Goal: Task Accomplishment & Management: Manage account settings

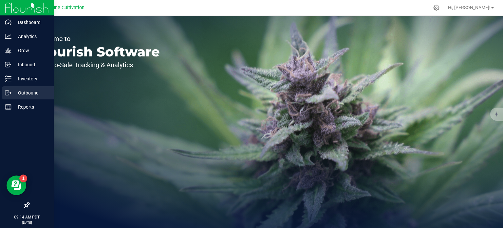
click at [17, 90] on p "Outbound" at bounding box center [30, 93] width 39 height 8
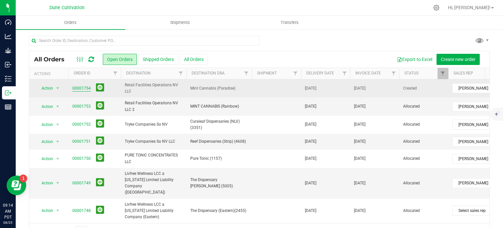
click at [80, 87] on link "00001754" at bounding box center [81, 88] width 18 height 6
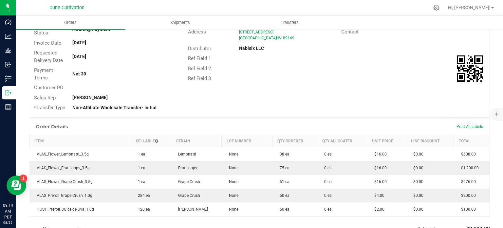
scroll to position [15, 0]
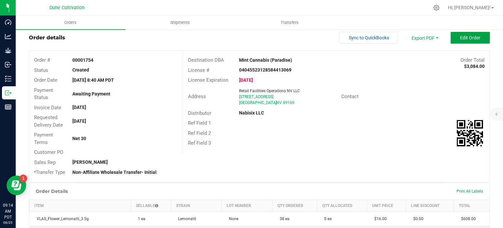
click at [473, 37] on span "Edit Order" at bounding box center [470, 37] width 20 height 5
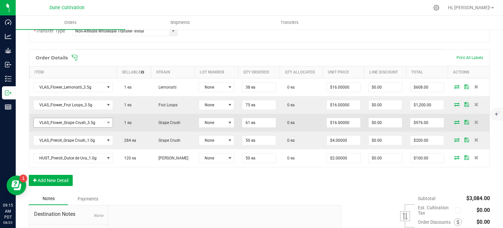
scroll to position [234, 0]
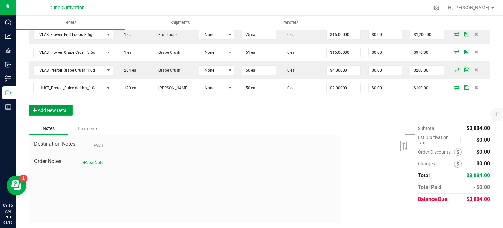
click at [54, 104] on button "Add New Detail" at bounding box center [51, 109] width 44 height 11
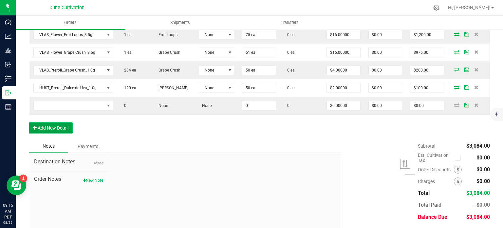
click at [49, 123] on button "Add New Detail" at bounding box center [51, 127] width 44 height 11
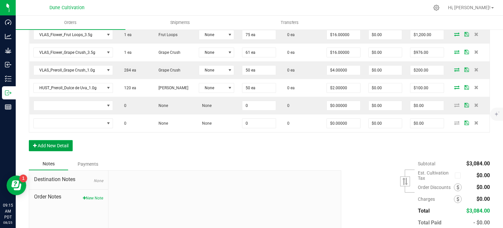
click at [49, 142] on button "Add New Detail" at bounding box center [51, 145] width 44 height 11
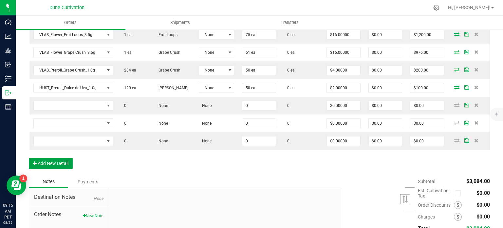
click at [49, 159] on button "Add New Detail" at bounding box center [51, 162] width 44 height 11
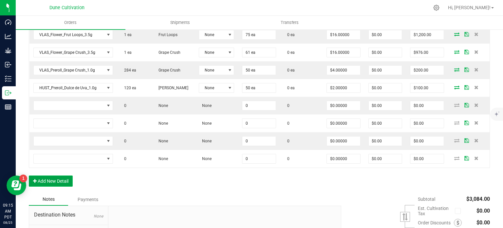
click at [49, 176] on button "Add New Detail" at bounding box center [51, 180] width 44 height 11
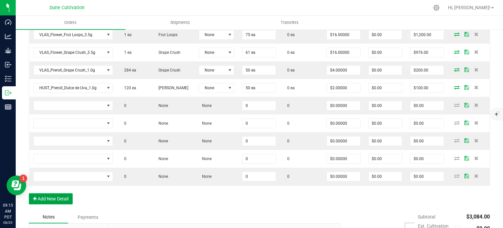
click at [50, 199] on button "Add New Detail" at bounding box center [51, 198] width 44 height 11
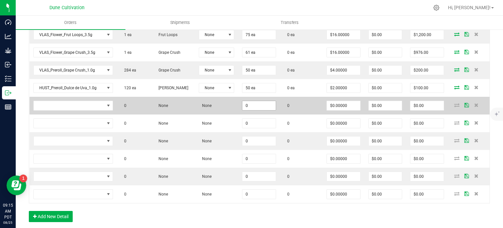
click at [257, 107] on input "0" at bounding box center [258, 105] width 33 height 9
paste input "111"
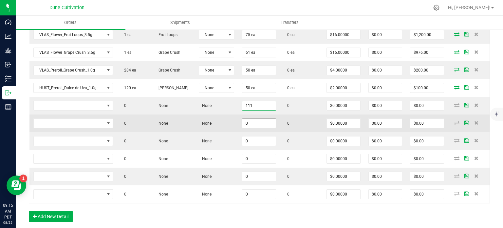
type input "111"
click at [257, 119] on input "0" at bounding box center [258, 123] width 33 height 9
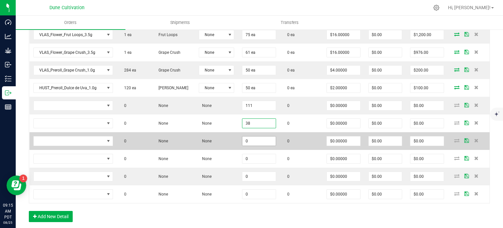
type input "38"
click at [257, 138] on input "0" at bounding box center [258, 140] width 33 height 9
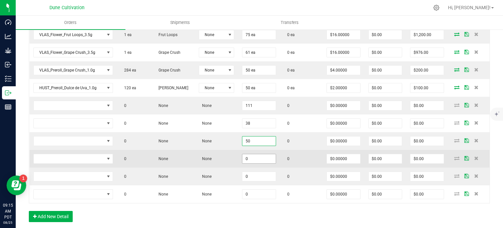
type input "50"
click at [255, 157] on input "0" at bounding box center [258, 158] width 33 height 9
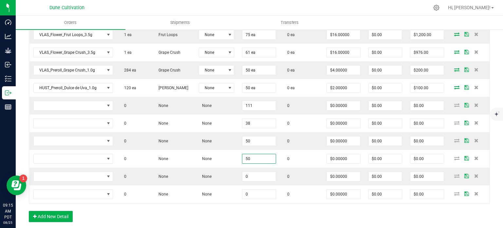
type input "50"
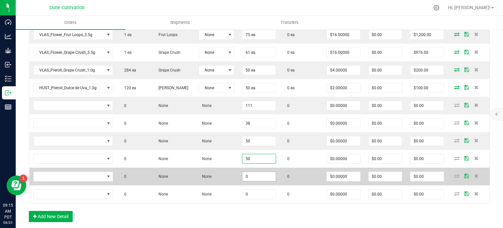
click at [257, 177] on input "0" at bounding box center [258, 176] width 33 height 9
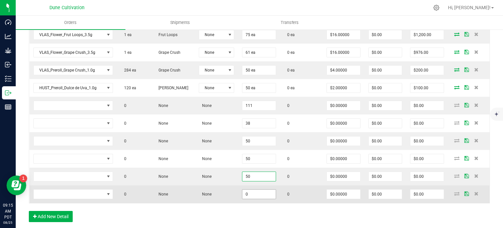
type input "50"
click at [256, 192] on input "0" at bounding box center [258, 193] width 33 height 9
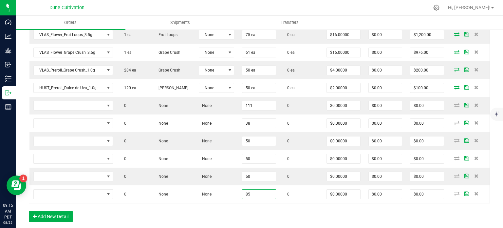
type input "85"
click at [255, 212] on div "Order Details Print All Labels Item Sellable Strain Lot Number Qty Ordered Qty …" at bounding box center [259, 103] width 461 height 249
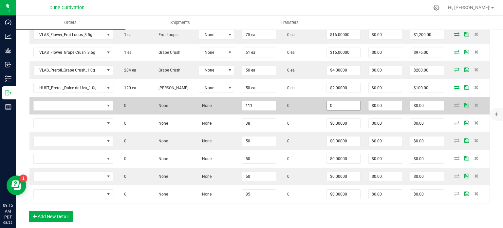
click at [336, 102] on input "0" at bounding box center [343, 105] width 33 height 9
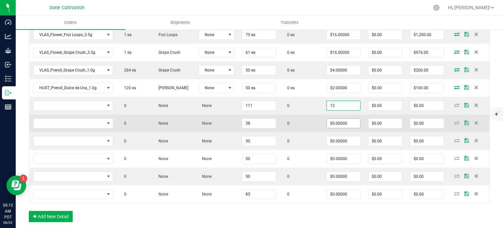
type input "$12.00000"
type input "$1,332.00"
click at [340, 120] on input "0" at bounding box center [343, 123] width 33 height 9
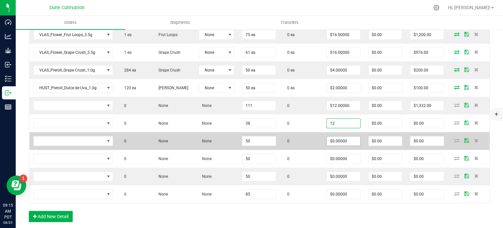
type input "$12.00000"
type input "$456.00"
click at [344, 141] on input "0" at bounding box center [343, 140] width 33 height 9
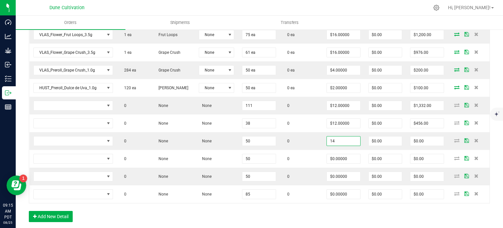
type input "$14.00000"
type input "$700.00"
click at [337, 204] on div "Order Details Print All Labels Item Sellable Strain Lot Number Qty Ordered Qty …" at bounding box center [259, 103] width 461 height 249
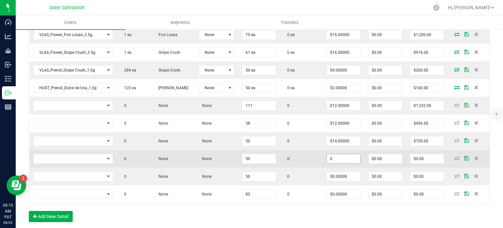
click at [336, 154] on input "0" at bounding box center [343, 158] width 33 height 9
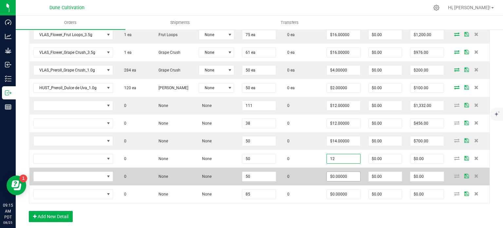
type input "$12.00000"
type input "$600.00"
click at [338, 175] on input "0" at bounding box center [343, 176] width 33 height 9
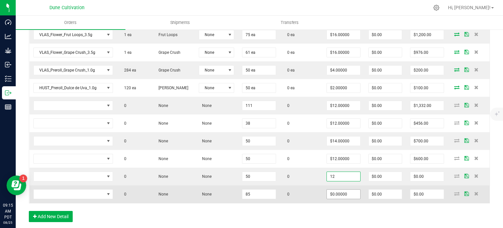
type input "$12.00000"
type input "$600.00"
click at [339, 191] on input "0" at bounding box center [343, 193] width 33 height 9
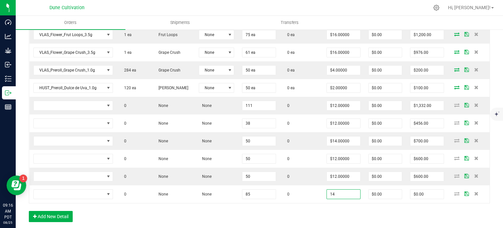
type input "$14.00000"
type input "$1,190.00"
click at [330, 214] on div "Order Details Print All Labels Item Sellable Strain Lot Number Qty Ordered Qty …" at bounding box center [259, 103] width 461 height 249
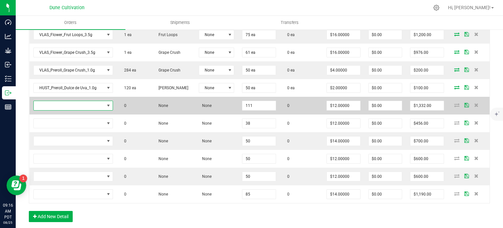
click at [99, 103] on span "NO DATA FOUND" at bounding box center [69, 105] width 71 height 9
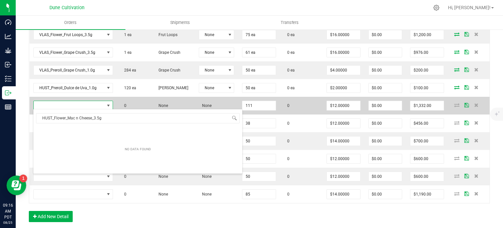
scroll to position [9, 77]
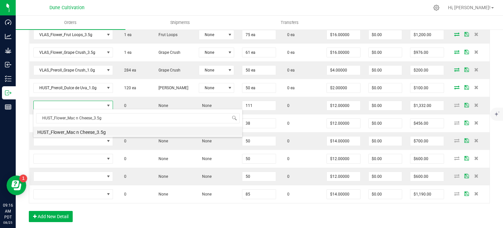
click at [95, 134] on li "HUST_Flower_Mac n Cheese_3.5g" at bounding box center [137, 130] width 209 height 9
type input "111 ea"
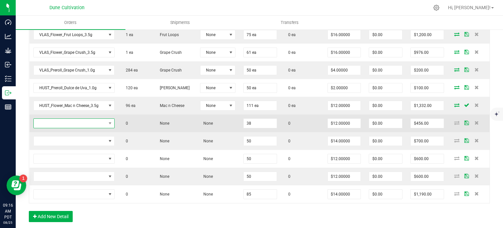
click at [102, 124] on span "NO DATA FOUND" at bounding box center [70, 123] width 72 height 9
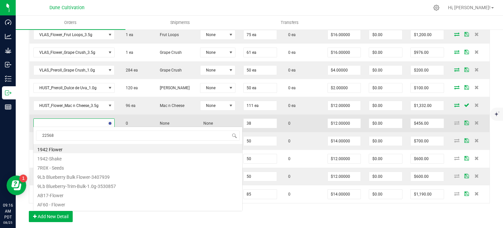
scroll to position [9, 79]
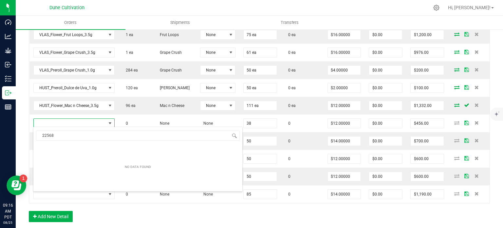
type input "22568"
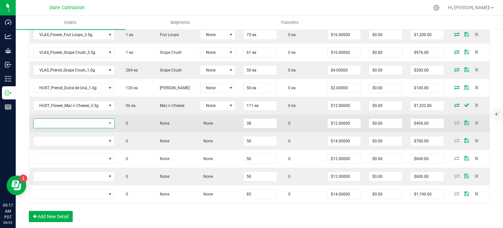
click at [69, 119] on span "NO DATA FOUND" at bounding box center [70, 123] width 72 height 9
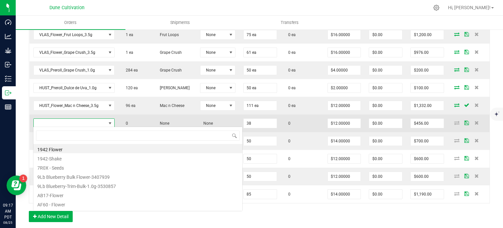
type input "HUST_Flower_Animal Face_3.5g"
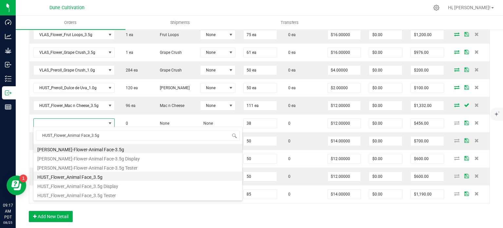
click at [74, 177] on li "HUST_Flower_Animal Face_3.5g" at bounding box center [137, 175] width 209 height 9
type input "38 ea"
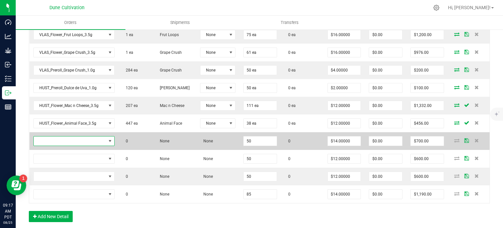
click at [70, 137] on span "NO DATA FOUND" at bounding box center [70, 140] width 72 height 9
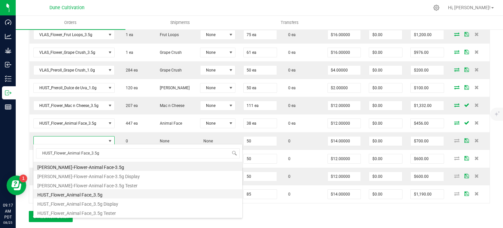
click at [85, 194] on li "HUST_Flower_Animal Face_3.5g" at bounding box center [137, 193] width 209 height 9
type input "50 ea"
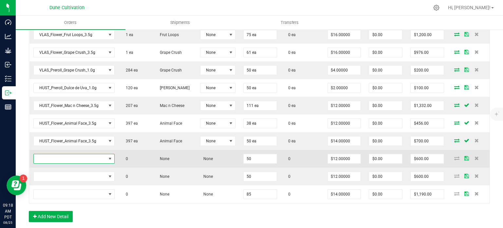
click at [64, 157] on span "NO DATA FOUND" at bounding box center [70, 158] width 72 height 9
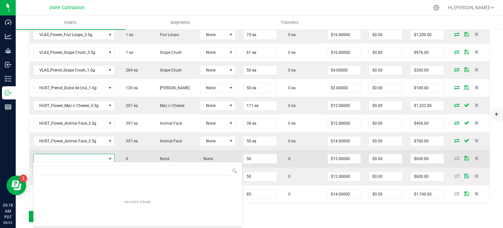
type input "Hust_Flower_Banana Split_3.5g"
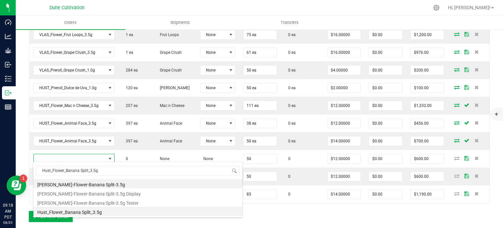
click at [78, 211] on li "Hust_Flower_Banana Split_3.5g" at bounding box center [137, 210] width 209 height 9
type input "50 ea"
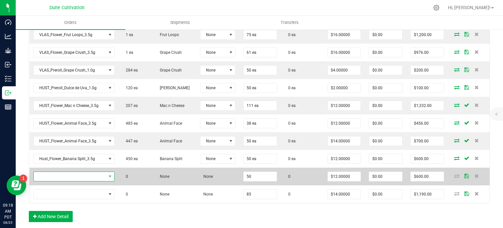
click at [88, 176] on span "NO DATA FOUND" at bounding box center [70, 176] width 72 height 9
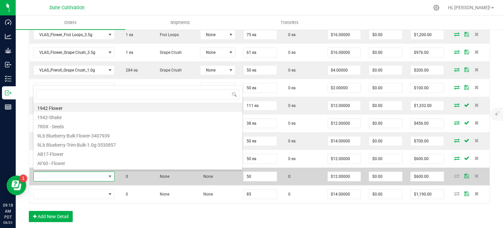
type input "HUST_Flower_Garlic Bread_3.5g"
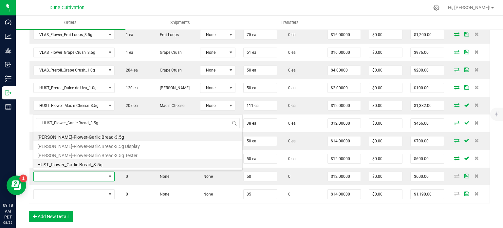
click at [91, 163] on li "HUST_Flower_Garlic Bread_3.5g" at bounding box center [137, 163] width 209 height 9
type input "50 ea"
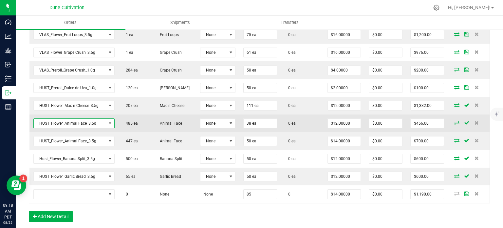
click at [75, 121] on span "HUST_Flower_Animal Face_3.5g" at bounding box center [70, 123] width 72 height 9
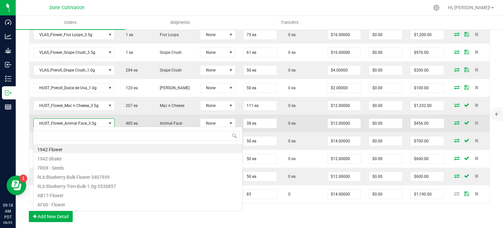
type input "HUST_Flower_Mac n Cheese_3.5g"
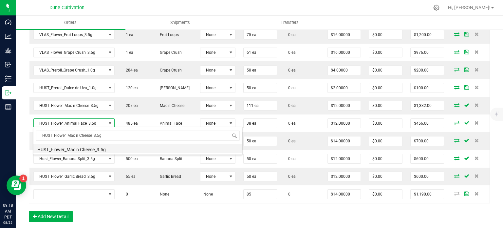
click at [87, 150] on li "HUST_Flower_Mac n Cheese_3.5g" at bounding box center [137, 148] width 209 height 9
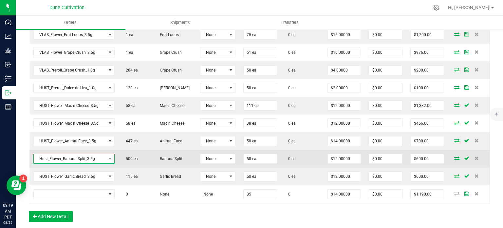
click at [88, 157] on span "Hust_Flower_Banana Split_3.5g" at bounding box center [70, 158] width 72 height 9
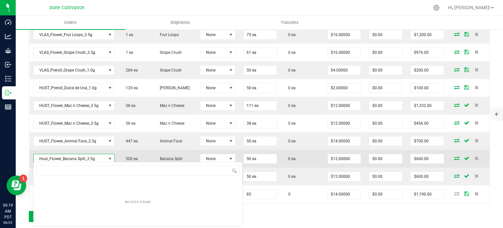
scroll to position [9, 80]
type input "HUST_Flower_Animal Face_3.5g"
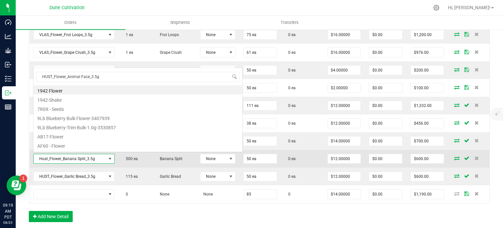
scroll to position [9, 79]
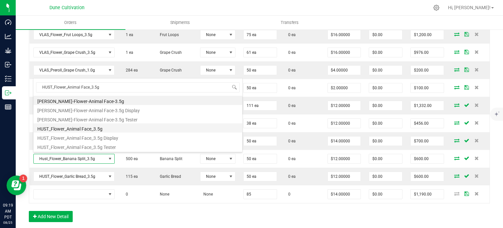
click at [97, 128] on li "HUST_Flower_Animal Face_3.5g" at bounding box center [137, 127] width 209 height 9
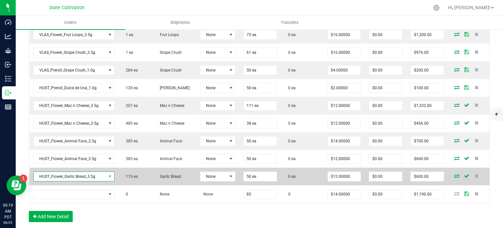
click at [96, 174] on span "HUST_Flower_Garlic Bread_3.5g" at bounding box center [70, 176] width 72 height 9
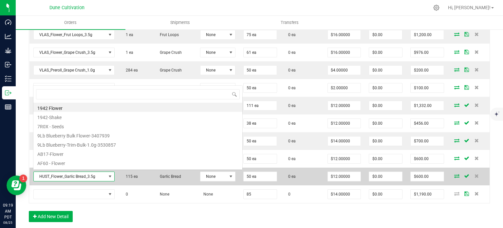
type input "Hust_Flower_Banana Split_3.5g"
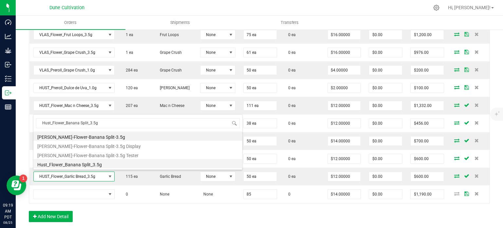
click at [94, 163] on li "Hust_Flower_Banana Split_3.5g" at bounding box center [137, 163] width 209 height 9
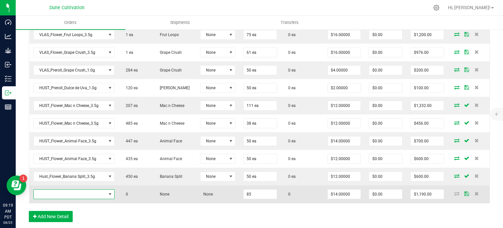
click at [78, 192] on span "NO DATA FOUND" at bounding box center [70, 193] width 72 height 9
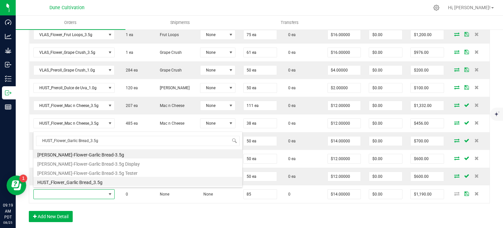
click at [89, 180] on li "HUST_Flower_Garlic Bread_3.5g" at bounding box center [137, 180] width 209 height 9
type input "85 ea"
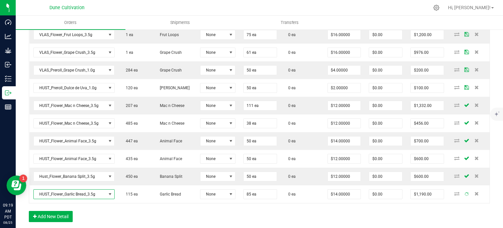
click at [127, 206] on div "Order Details Print All Labels Item Sellable Strain Lot Number Qty Ordered Qty …" at bounding box center [259, 103] width 461 height 249
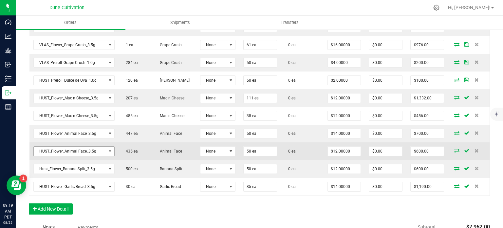
scroll to position [340, 0]
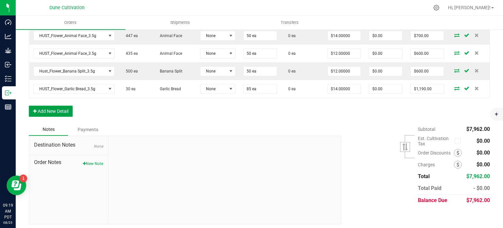
click at [53, 113] on button "Add New Detail" at bounding box center [51, 110] width 44 height 11
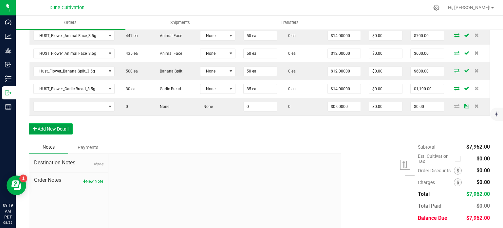
click at [53, 123] on button "Add New Detail" at bounding box center [51, 128] width 44 height 11
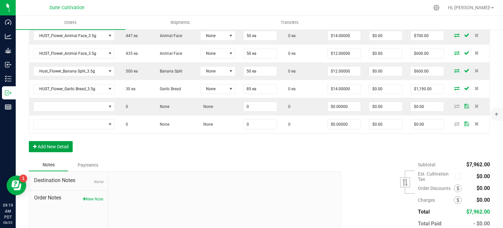
click at [53, 144] on button "Add New Detail" at bounding box center [51, 146] width 44 height 11
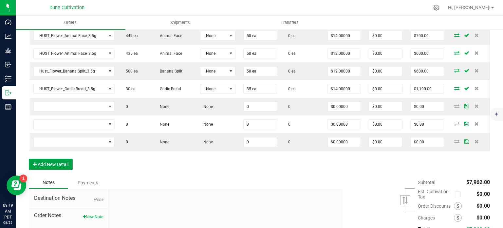
click at [50, 166] on button "Add New Detail" at bounding box center [51, 163] width 44 height 11
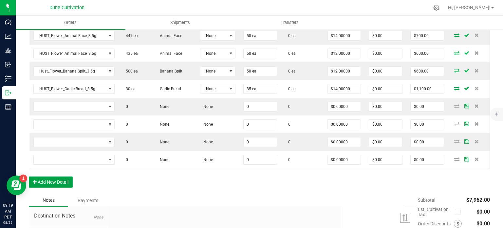
click at [52, 176] on button "Add New Detail" at bounding box center [51, 181] width 44 height 11
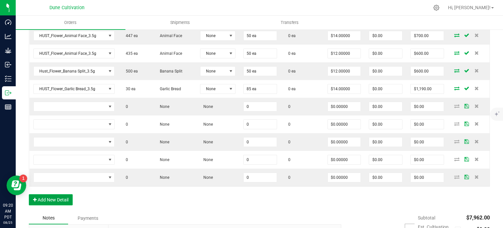
click at [50, 194] on button "Add New Detail" at bounding box center [51, 199] width 44 height 11
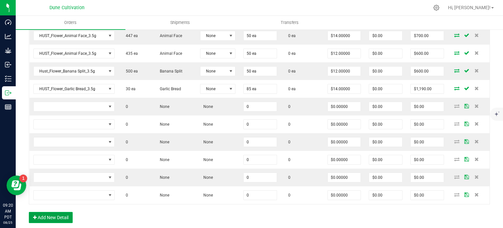
click at [55, 211] on button "Add New Detail" at bounding box center [51, 216] width 44 height 11
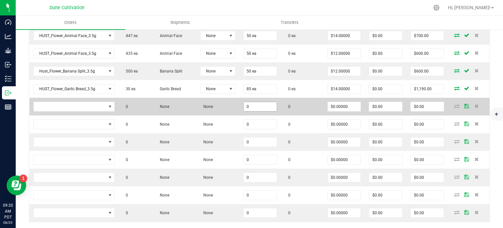
click at [252, 103] on input "0" at bounding box center [260, 106] width 33 height 9
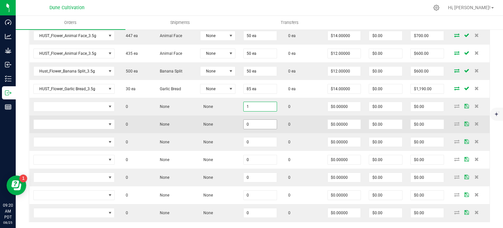
type input "1"
click at [252, 121] on input "0" at bounding box center [260, 123] width 33 height 9
paste input "1"
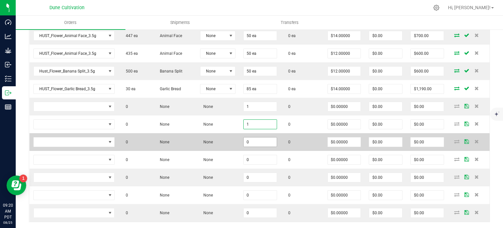
type input "1"
click at [250, 138] on input "0" at bounding box center [260, 141] width 33 height 9
paste input "1"
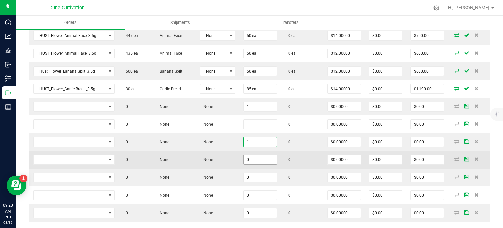
type input "1"
click at [250, 157] on input "0" at bounding box center [260, 159] width 33 height 9
paste input "1"
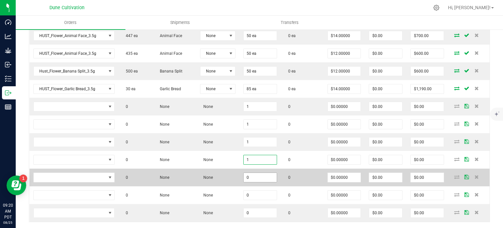
type input "1"
click at [250, 176] on input "0" at bounding box center [260, 177] width 33 height 9
paste input "1"
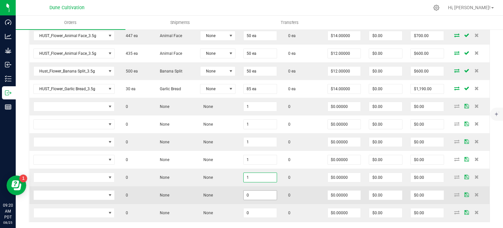
type input "1"
click at [250, 191] on input "0" at bounding box center [260, 194] width 33 height 9
paste input "1"
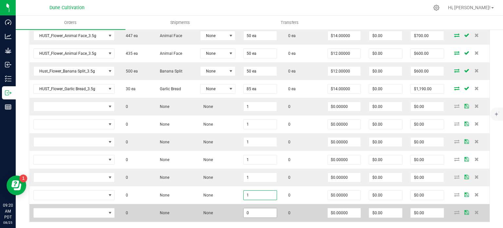
type input "1"
click at [250, 208] on input "0" at bounding box center [260, 212] width 33 height 9
paste input "1"
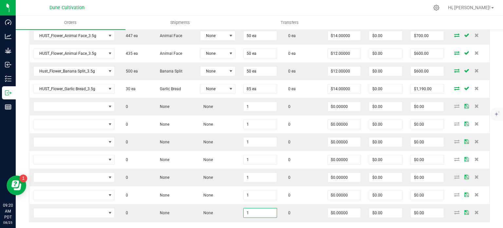
type input "1"
click at [251, 220] on div "Order Details Print All Labels Item Sellable Strain Lot Number Qty Ordered Qty …" at bounding box center [259, 60] width 461 height 373
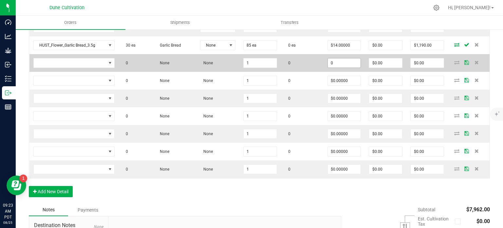
click at [340, 60] on input "0" at bounding box center [344, 62] width 33 height 9
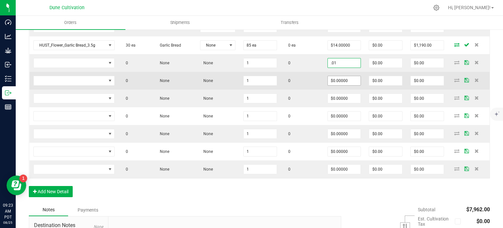
type input "$0.01000"
type input "$0.01"
click at [343, 79] on input "0" at bounding box center [344, 80] width 33 height 9
paste input ".01"
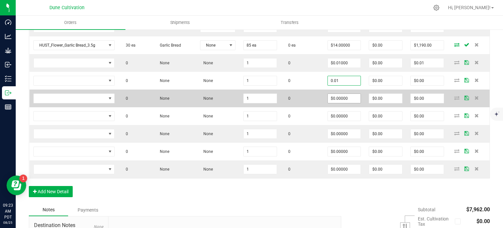
type input "$0.01000"
type input "$0.01"
click at [339, 94] on input "0" at bounding box center [344, 98] width 33 height 9
paste input ".01"
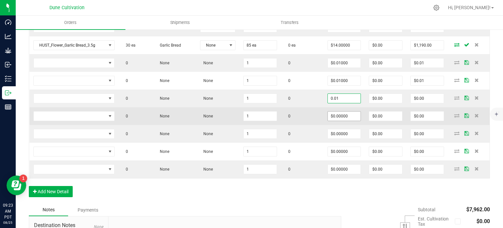
type input "$0.01000"
type input "$0.01"
click at [335, 114] on input "0" at bounding box center [344, 115] width 33 height 9
paste input ".01"
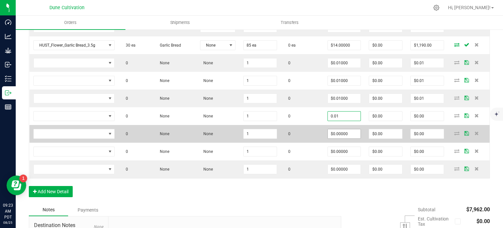
type input "$0.01000"
type input "$0.01"
click at [337, 129] on input "0" at bounding box center [344, 133] width 33 height 9
paste input ".01"
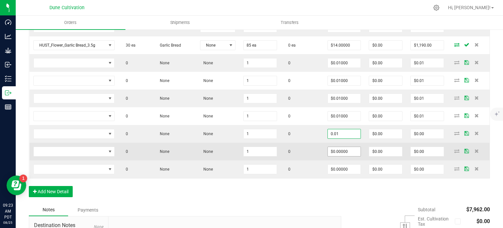
type input "$0.01000"
type input "$0.01"
click at [336, 149] on input "0" at bounding box center [344, 151] width 33 height 9
paste input ".01"
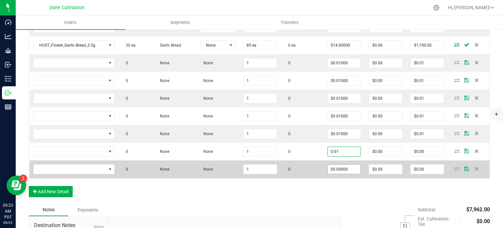
type input "$0.01000"
type input "$0.01"
click at [336, 164] on input "0" at bounding box center [344, 168] width 33 height 9
paste input ".01"
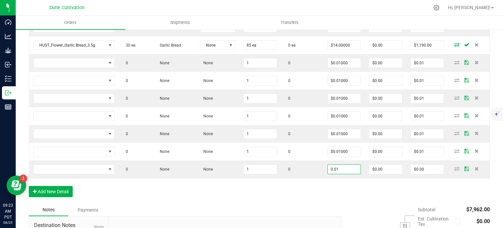
type input "$0.01000"
type input "$0.01"
click at [323, 179] on div "Order Details Print All Labels Item Sellable Strain Lot Number Qty Ordered Qty …" at bounding box center [259, 16] width 461 height 373
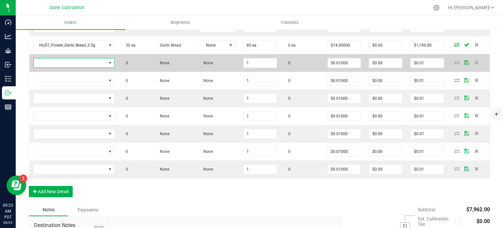
click at [100, 64] on span "NO DATA FOUND" at bounding box center [70, 62] width 72 height 9
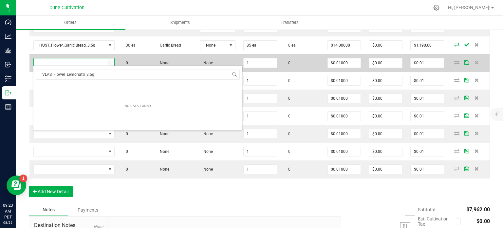
scroll to position [9, 80]
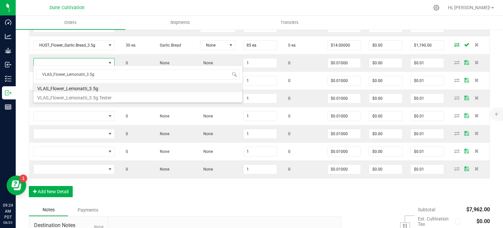
type input "VLAS_Flower_Lemonatti_3.5g"
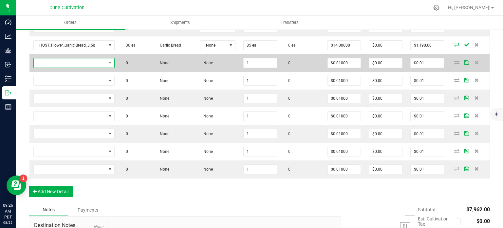
click at [72, 64] on span "NO DATA FOUND" at bounding box center [70, 62] width 72 height 9
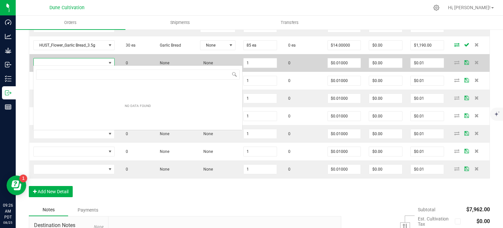
type input "VLAS_Flower_Lemonatti_3.5g Display"
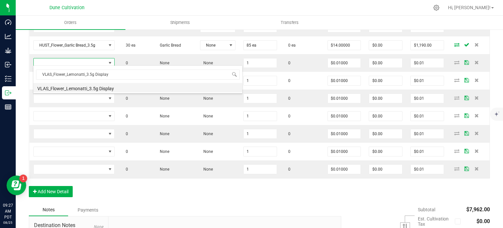
click at [77, 87] on li "VLAS_Flower_Lemonatti_3.5g Display" at bounding box center [137, 87] width 209 height 9
type input "1 ea"
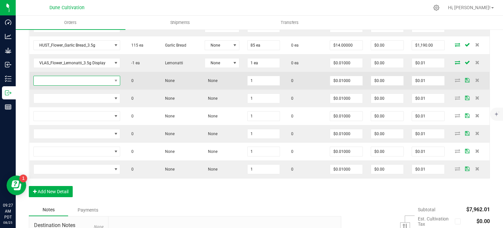
click at [74, 79] on span "NO DATA FOUND" at bounding box center [73, 80] width 78 height 9
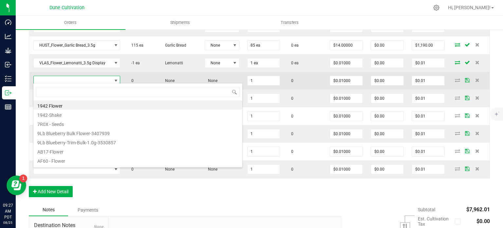
type input "VLAS_Flower_Frut Loops_3.5g"
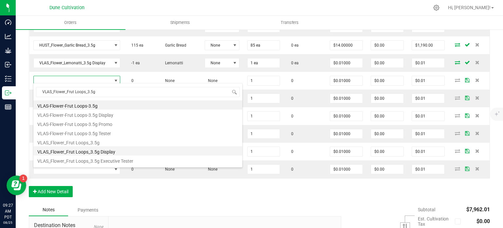
click at [85, 153] on li "VLAS_Flower_Frut Loops_3.5g Display" at bounding box center [137, 150] width 209 height 9
type input "1 ea"
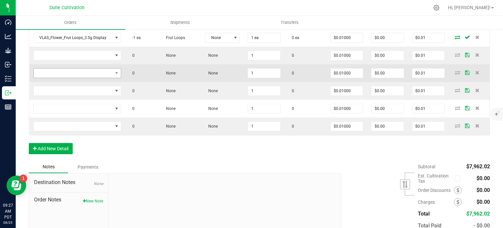
scroll to position [426, 0]
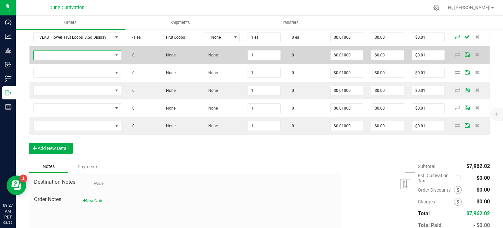
click at [83, 50] on span "NO DATA FOUND" at bounding box center [73, 54] width 79 height 9
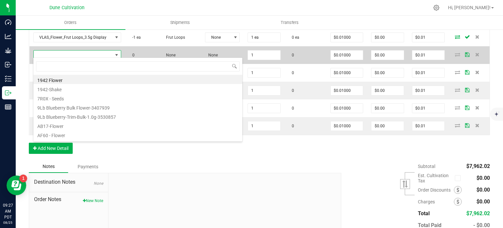
type input "VLAS_Flower_Grape Crush_3.5g"
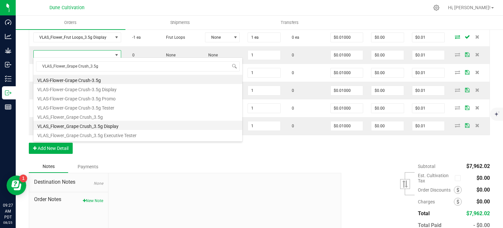
click at [87, 123] on li "VLAS_Flower_Grape Crush_3.5g Display" at bounding box center [137, 124] width 209 height 9
type input "1 ea"
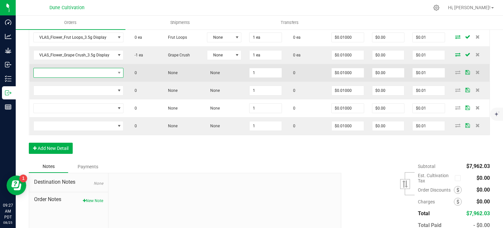
click at [77, 69] on span "NO DATA FOUND" at bounding box center [75, 72] width 82 height 9
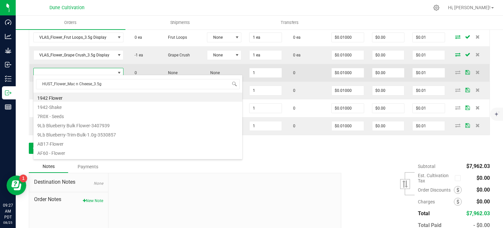
scroll to position [9, 89]
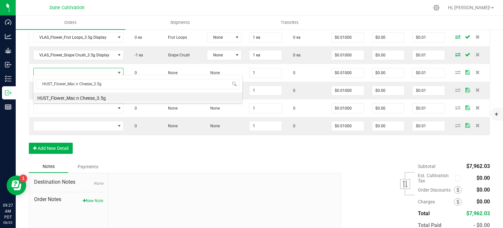
type input "HUST_Flower_Mac n Cheese_3.5g"
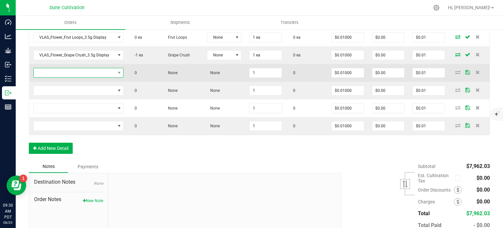
click at [71, 71] on span "NO DATA FOUND" at bounding box center [75, 72] width 82 height 9
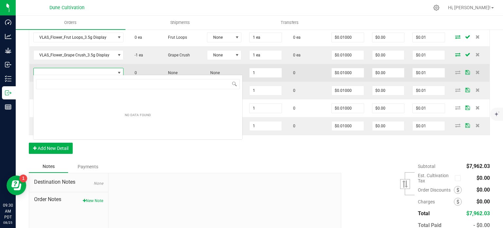
type input "HUST_Flower_Mac n Cheese_3.5g Display"
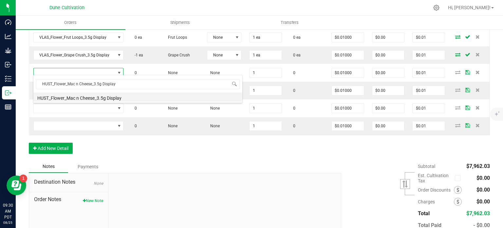
click at [79, 95] on li "HUST_Flower_Mac n Cheese_3.5g Display" at bounding box center [137, 96] width 209 height 9
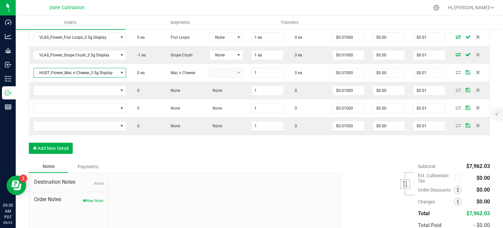
type input "1 ea"
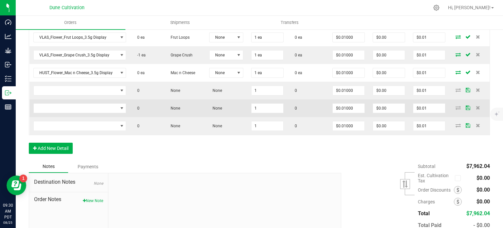
scroll to position [462, 0]
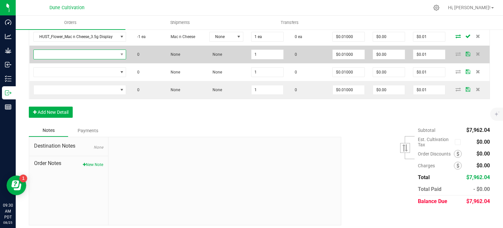
click at [78, 50] on span "NO DATA FOUND" at bounding box center [76, 54] width 84 height 9
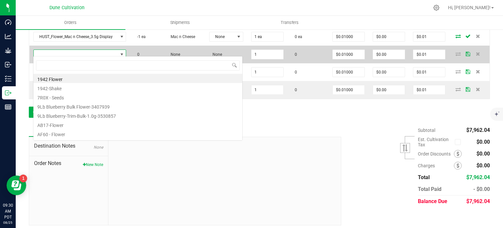
scroll to position [9, 92]
type input "HUST_Flower_Animal Face_3.5g"
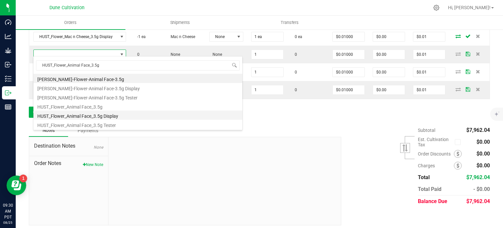
click at [89, 118] on li "HUST_Flower_Animal Face_3.5g Display" at bounding box center [137, 114] width 209 height 9
type input "1 ea"
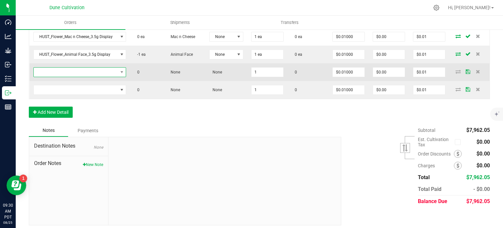
click at [83, 72] on span "NO DATA FOUND" at bounding box center [76, 71] width 84 height 9
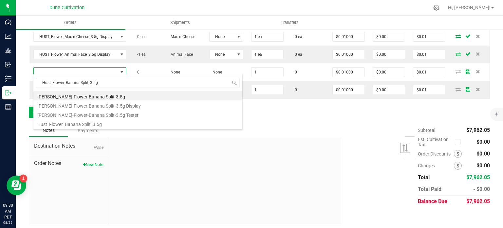
type input "Hust_Flower_Banana Split_3.5g"
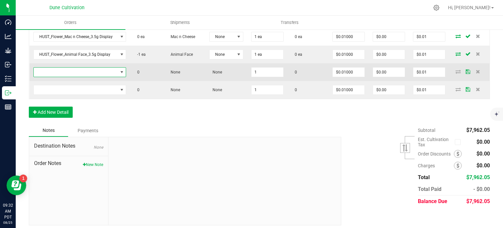
click at [102, 68] on span "NO DATA FOUND" at bounding box center [76, 71] width 84 height 9
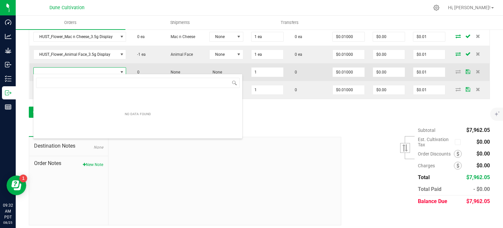
type input "Hust_Flower_Banana Split_3.5g Display"
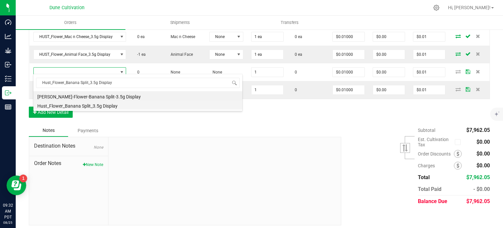
click at [99, 105] on li "Hust_Flower_Banana Split_3.5g Display" at bounding box center [137, 104] width 209 height 9
type input "1 ea"
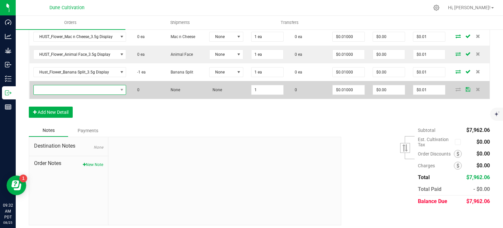
click at [101, 88] on span "NO DATA FOUND" at bounding box center [76, 89] width 84 height 9
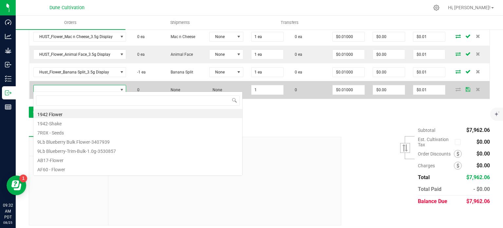
type input "HUST_Flower_Garlic Bread_3.5g"
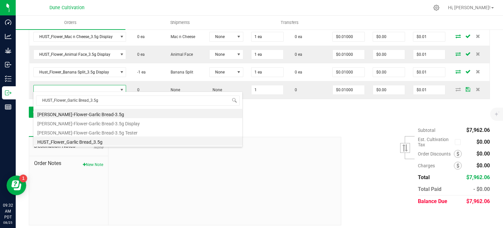
click at [102, 140] on li "HUST_Flower_Garlic Bread_3.5g" at bounding box center [137, 140] width 209 height 9
type input "1 ea"
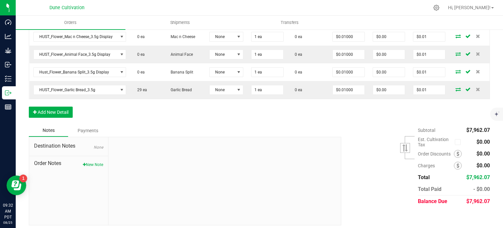
click at [191, 137] on div at bounding box center [224, 181] width 232 height 88
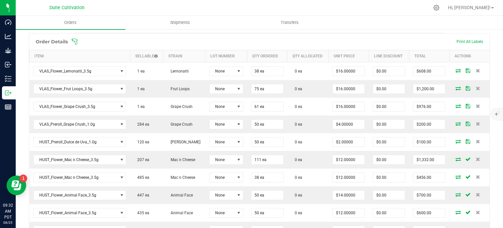
scroll to position [181, 0]
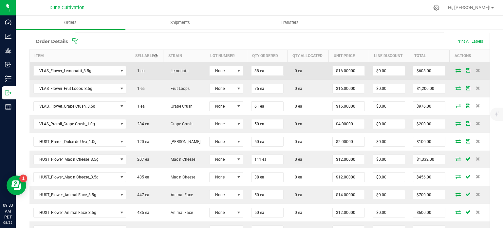
click at [455, 68] on icon at bounding box center [457, 70] width 5 height 4
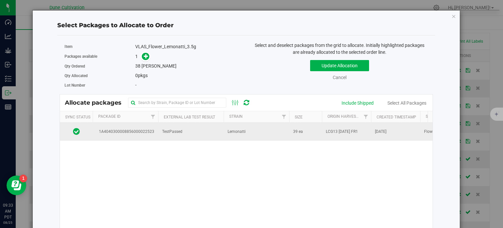
click at [135, 133] on span "1A4040300008856000022523" at bounding box center [126, 131] width 58 height 6
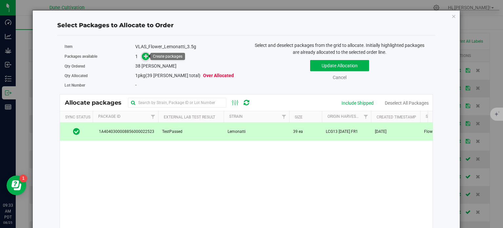
click at [145, 57] on icon at bounding box center [146, 55] width 5 height 5
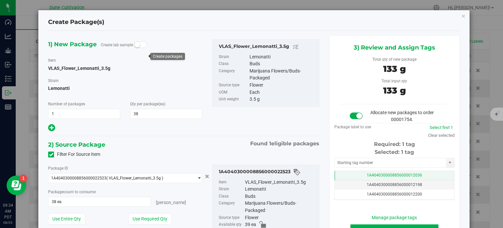
click at [367, 173] on span "1A4040300008856000012036" at bounding box center [394, 175] width 55 height 5
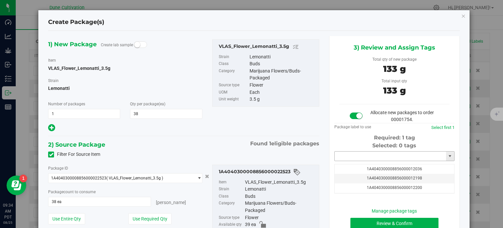
click at [363, 155] on input "text" at bounding box center [390, 155] width 111 height 9
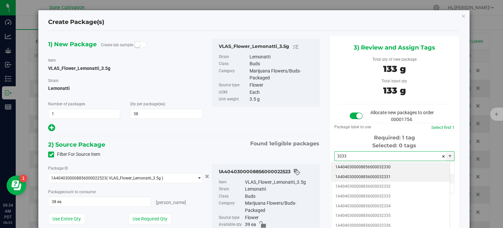
click at [374, 176] on li "1A4040300008856000032331" at bounding box center [390, 177] width 118 height 10
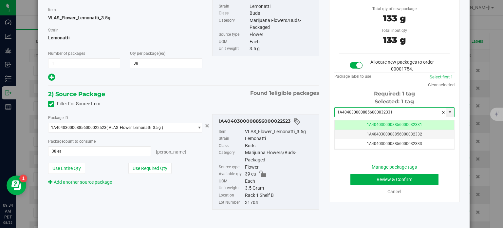
type input "1A4040300008856000032331"
click at [386, 181] on button "Review & Confirm" at bounding box center [394, 179] width 88 height 11
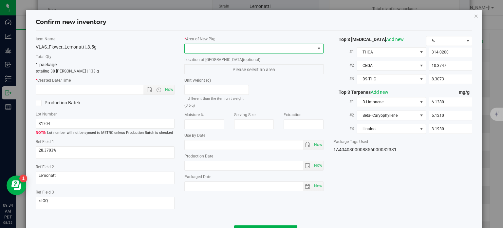
click at [234, 50] on span at bounding box center [250, 48] width 130 height 9
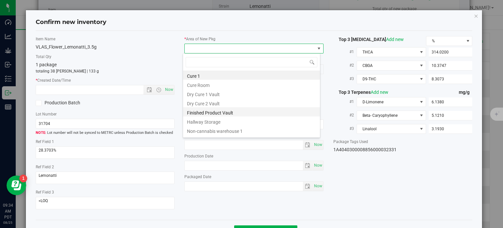
click at [203, 109] on li "Finished Product Vault" at bounding box center [251, 111] width 137 height 9
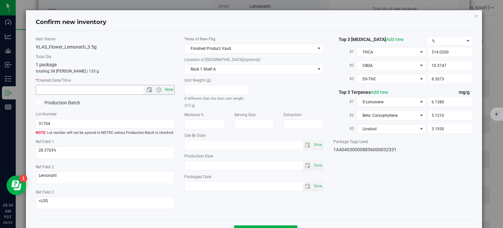
click at [168, 90] on span "Now" at bounding box center [169, 89] width 11 height 9
type input "[DATE] 9:34 AM"
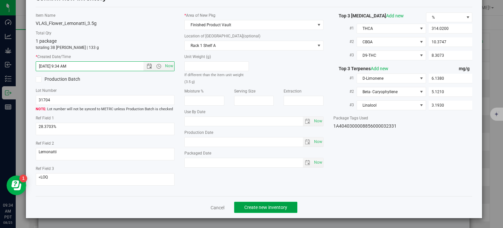
click at [259, 208] on span "Create new inventory" at bounding box center [265, 206] width 43 height 5
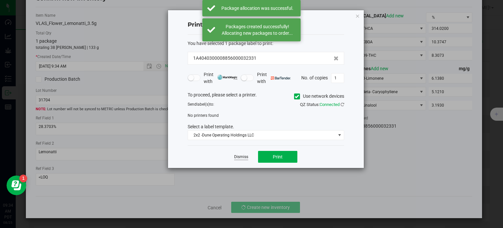
click at [241, 155] on link "Dismiss" at bounding box center [241, 157] width 14 height 6
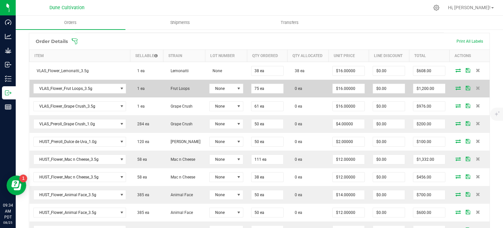
click at [455, 86] on icon at bounding box center [457, 88] width 5 height 4
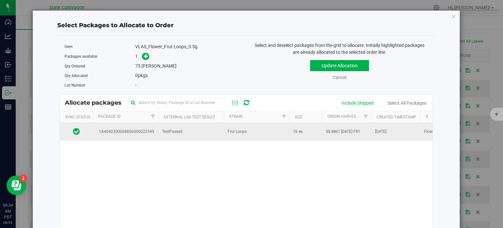
click at [168, 129] on span "TestPassed" at bounding box center [172, 131] width 20 height 6
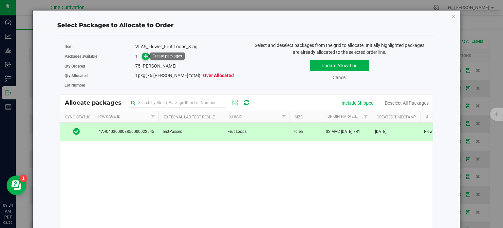
click at [144, 55] on icon at bounding box center [146, 55] width 5 height 5
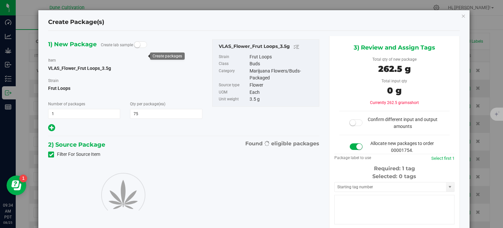
type input "75"
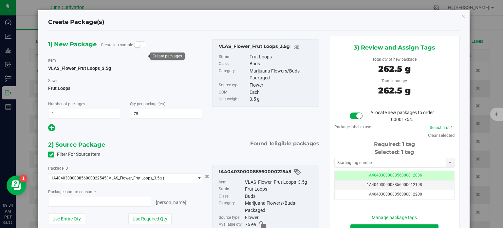
type input "75 ea"
click at [351, 172] on td "1A4040300008856000012036" at bounding box center [394, 175] width 119 height 9
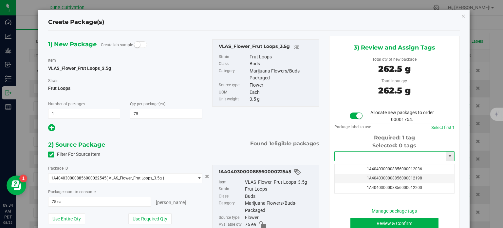
click at [351, 157] on input "text" at bounding box center [390, 155] width 111 height 9
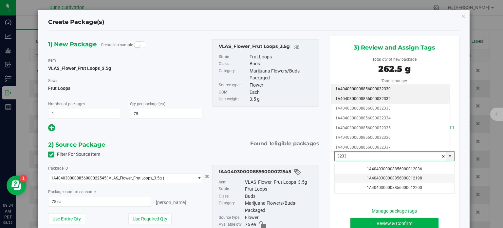
click at [374, 95] on li "1A4040300008856000032332" at bounding box center [390, 99] width 118 height 10
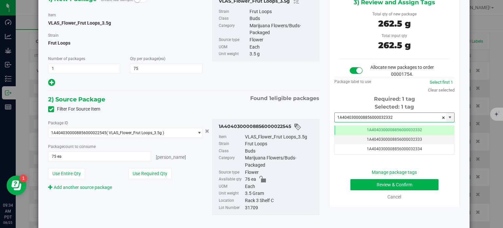
type input "1A4040300008856000032332"
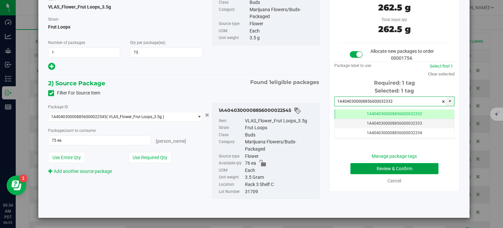
click at [359, 165] on button "Review & Confirm" at bounding box center [394, 168] width 88 height 11
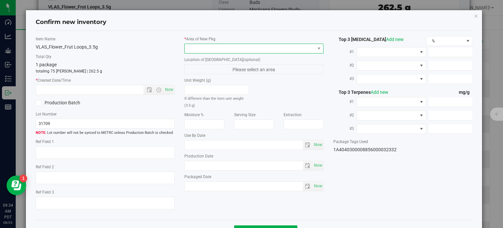
click at [247, 49] on span at bounding box center [250, 48] width 130 height 9
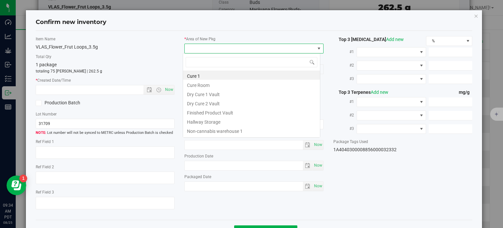
type textarea "27.3852%"
type textarea "Frut Loops"
type textarea "0.0546035%"
type input "307.8970"
type input "9.3446"
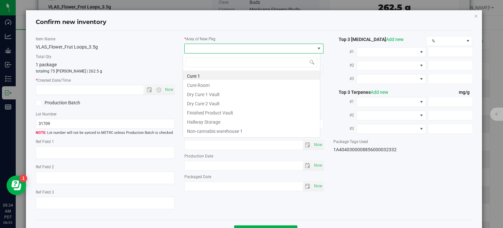
type input "3.8262"
type input "3.9620"
type input "2.4220"
type input "1.6880"
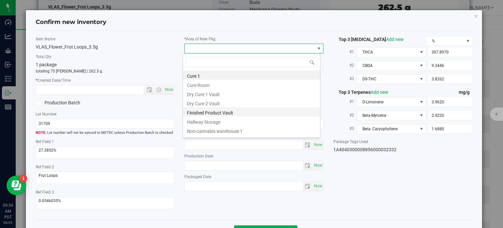
click at [210, 114] on li "Finished Product Vault" at bounding box center [251, 111] width 137 height 9
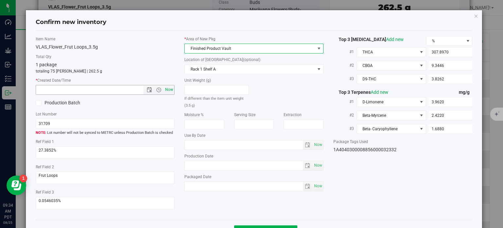
click at [169, 90] on span "Now" at bounding box center [169, 89] width 11 height 9
type input "[DATE] 9:34 AM"
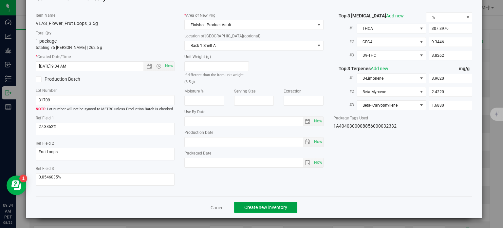
click at [257, 206] on span "Create new inventory" at bounding box center [265, 206] width 43 height 5
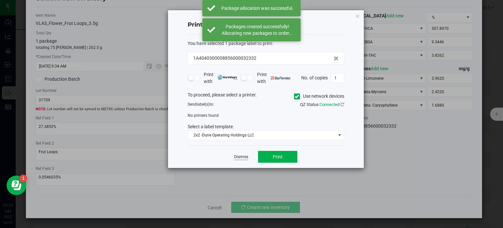
click at [238, 157] on link "Dismiss" at bounding box center [241, 157] width 14 height 6
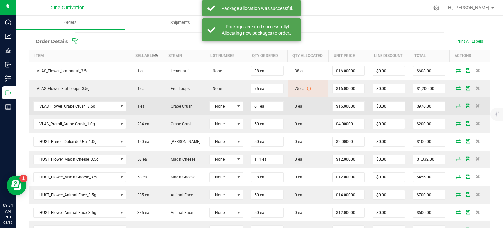
click at [455, 104] on icon at bounding box center [457, 105] width 5 height 4
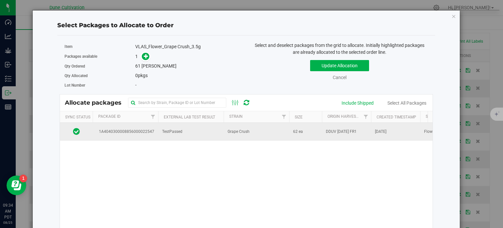
click at [133, 136] on td "1A4040300008856000022547" at bounding box center [125, 131] width 65 height 18
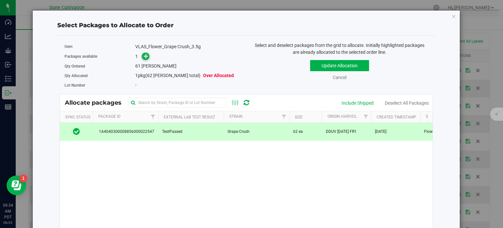
click at [144, 56] on icon at bounding box center [146, 55] width 5 height 5
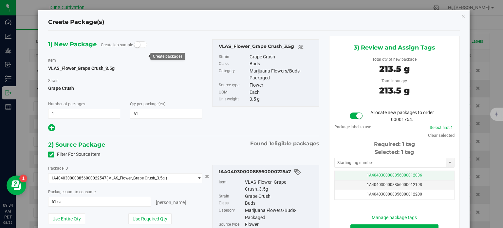
click at [349, 177] on td "1A4040300008856000012036" at bounding box center [394, 175] width 119 height 9
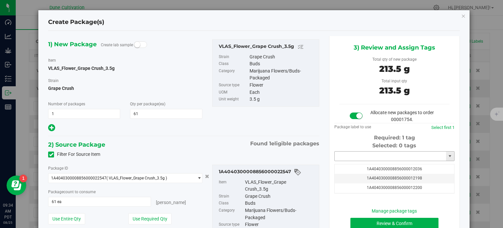
click at [351, 156] on input "text" at bounding box center [390, 155] width 111 height 9
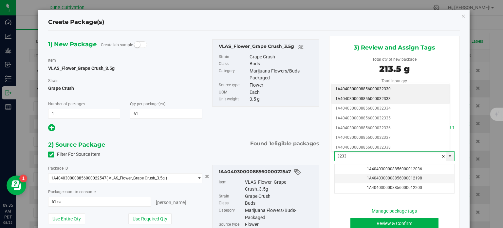
click at [374, 100] on li "1A4040300008856000032333" at bounding box center [390, 99] width 118 height 10
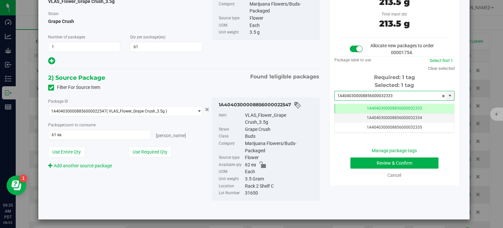
type input "1A4040300008856000032333"
click at [359, 161] on button "Review & Confirm" at bounding box center [394, 162] width 88 height 11
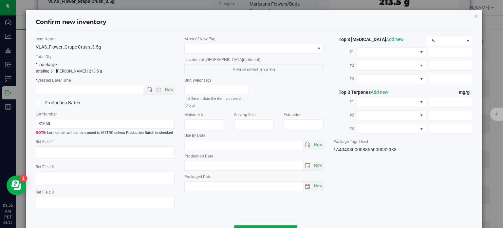
type textarea "34.0258%"
type textarea "Grape Crush"
type textarea "0.0940926%"
type input "381.6690"
type input "20.7375"
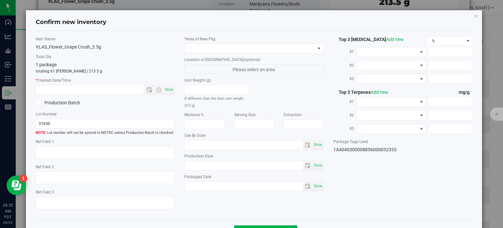
type input "5.5340"
type input "5.7820"
type input "4.2780"
type input "3.1310"
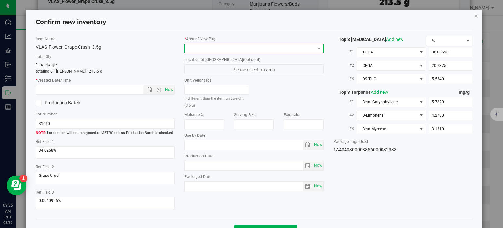
click at [249, 46] on span at bounding box center [250, 48] width 130 height 9
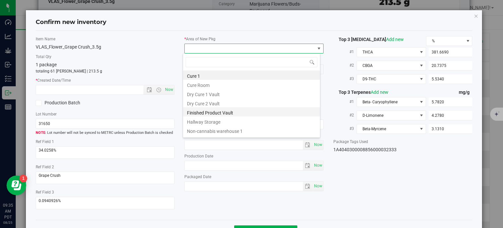
click at [217, 111] on li "Finished Product Vault" at bounding box center [251, 111] width 137 height 9
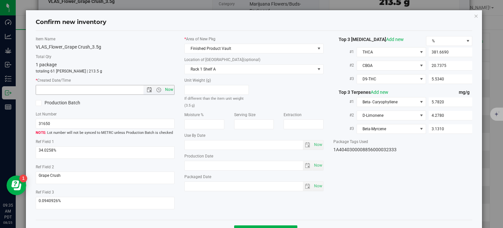
click at [167, 89] on span "Now" at bounding box center [169, 89] width 11 height 9
type input "[DATE] 9:35 AM"
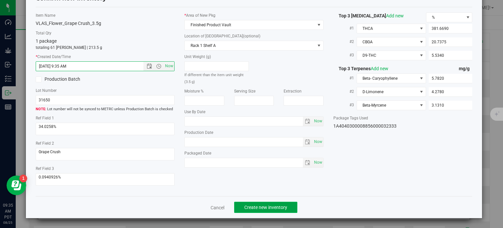
click at [275, 205] on span "Create new inventory" at bounding box center [265, 206] width 43 height 5
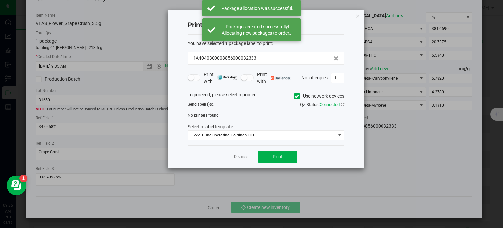
click at [241, 160] on div "Dismiss Print" at bounding box center [266, 156] width 156 height 23
click at [242, 147] on div "Dismiss Print" at bounding box center [266, 156] width 156 height 23
click at [242, 156] on link "Dismiss" at bounding box center [241, 157] width 14 height 6
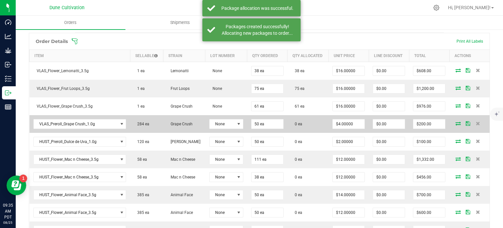
click at [455, 121] on icon at bounding box center [457, 123] width 5 height 4
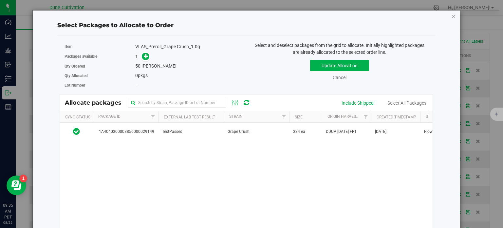
click at [451, 16] on icon "button" at bounding box center [453, 16] width 5 height 8
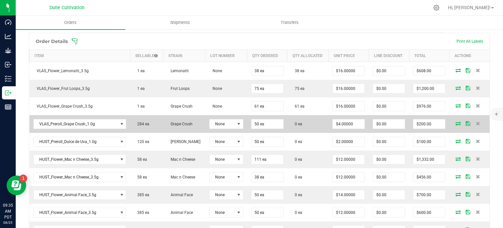
click at [455, 121] on icon at bounding box center [457, 123] width 5 height 4
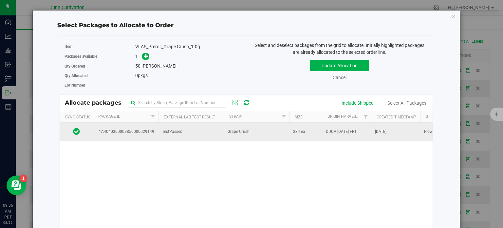
click at [161, 127] on td "TestPassed" at bounding box center [190, 131] width 65 height 18
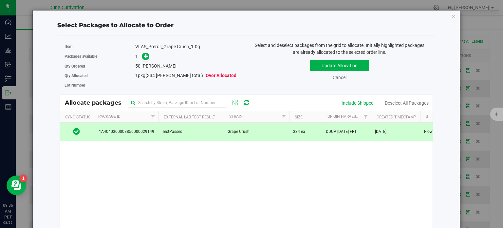
click at [140, 56] on span at bounding box center [143, 56] width 11 height 8
click at [144, 56] on icon at bounding box center [146, 56] width 5 height 5
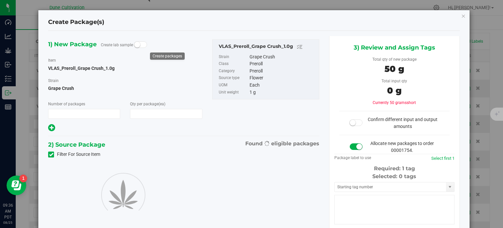
type input "1"
type input "50"
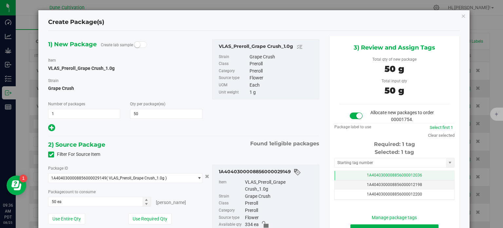
click at [358, 173] on td "1A4040300008856000012036" at bounding box center [394, 175] width 119 height 9
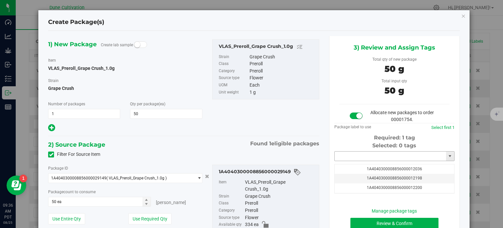
click at [365, 153] on input "text" at bounding box center [390, 155] width 111 height 9
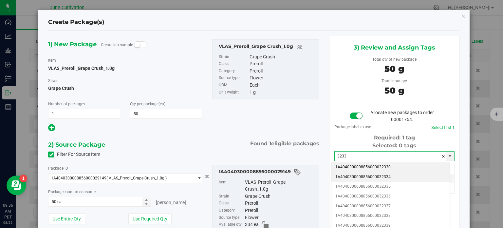
click at [373, 178] on li "1A4040300008856000032334" at bounding box center [390, 177] width 118 height 10
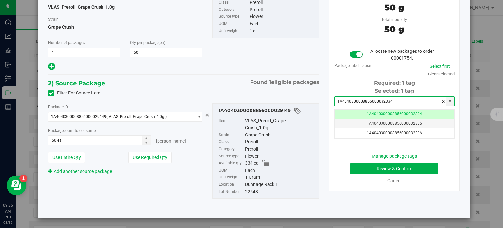
type input "1A4040300008856000032334"
click at [360, 166] on button "Review & Confirm" at bounding box center [394, 168] width 88 height 11
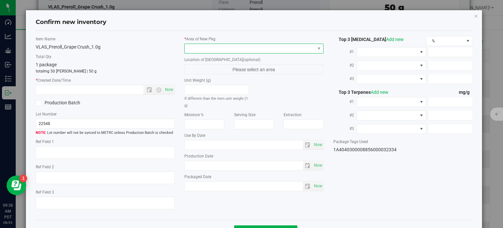
click at [232, 48] on span at bounding box center [250, 48] width 130 height 9
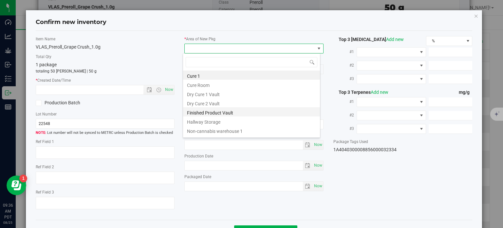
click at [216, 111] on li "Finished Product Vault" at bounding box center [251, 111] width 137 height 9
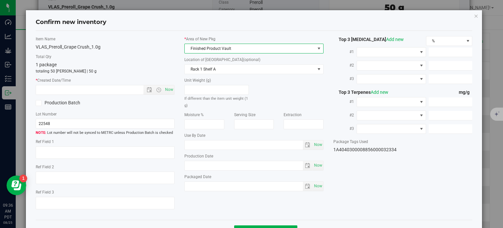
click at [165, 84] on div "* Created Date/Time Now" at bounding box center [105, 85] width 139 height 17
click at [166, 86] on span "Now" at bounding box center [169, 89] width 11 height 9
type input "[DATE] 9:36 AM"
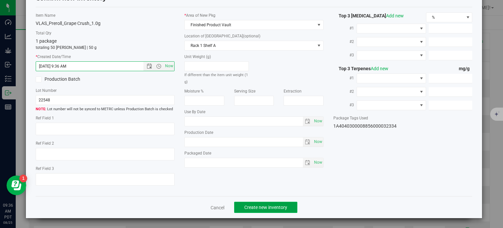
click at [278, 210] on button "Create new inventory" at bounding box center [265, 206] width 63 height 11
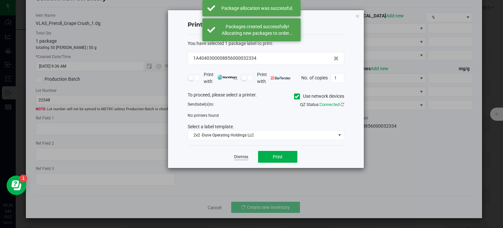
click at [234, 156] on link "Dismiss" at bounding box center [241, 157] width 14 height 6
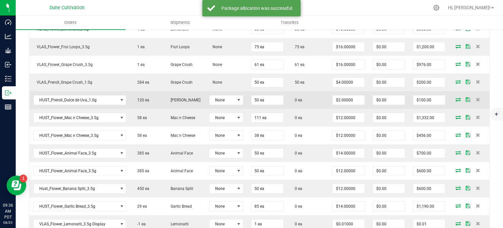
click at [455, 97] on icon at bounding box center [457, 99] width 5 height 4
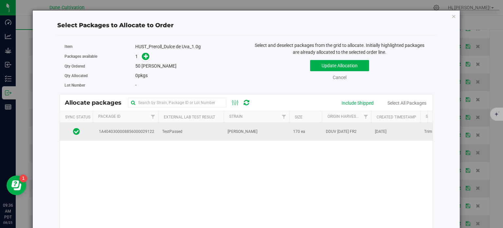
click at [140, 134] on span "1A4040300008856000029122" at bounding box center [126, 131] width 58 height 6
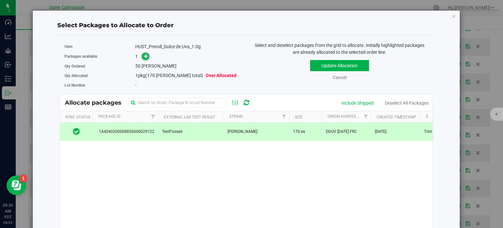
click at [144, 54] on icon at bounding box center [146, 56] width 5 height 5
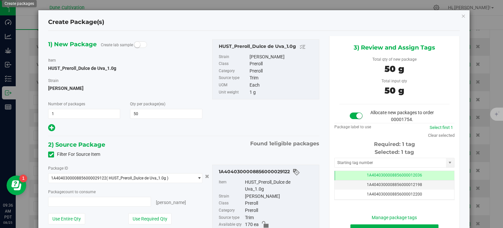
type input "50 ea"
click at [372, 175] on span "1A4040300008856000012036" at bounding box center [394, 175] width 55 height 5
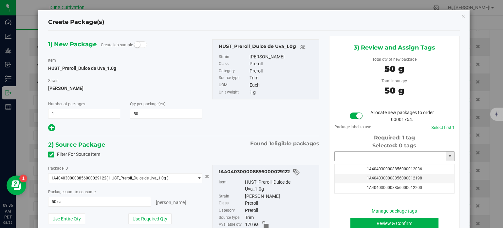
click at [370, 155] on input "text" at bounding box center [390, 155] width 111 height 9
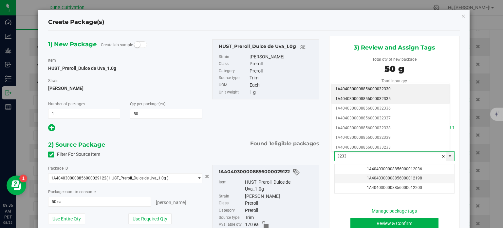
click at [383, 98] on li "1A4040300008856000032335" at bounding box center [390, 99] width 118 height 10
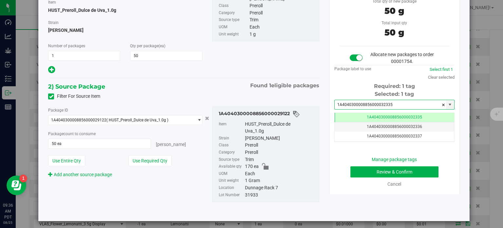
type input "1A4040300008856000032335"
click at [358, 169] on button "Review & Confirm" at bounding box center [394, 171] width 88 height 11
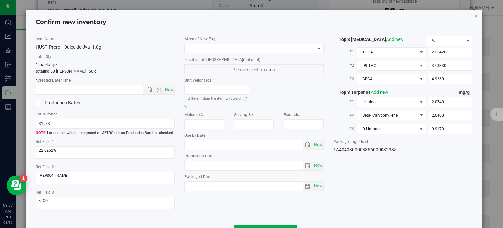
click at [267, 42] on label "* Area of [GEOGRAPHIC_DATA]" at bounding box center [253, 39] width 139 height 6
click at [266, 43] on div "* Area of [GEOGRAPHIC_DATA]" at bounding box center [253, 44] width 139 height 17
click at [236, 56] on div "* Area of [GEOGRAPHIC_DATA] Location of [GEOGRAPHIC_DATA] (optional) Please sel…" at bounding box center [253, 115] width 149 height 158
click at [238, 46] on span at bounding box center [250, 48] width 130 height 9
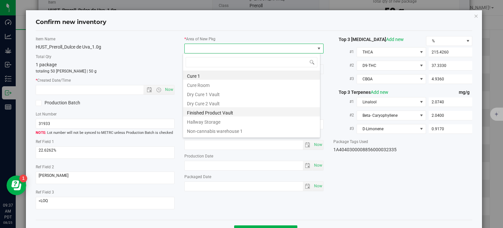
click at [231, 109] on li "Finished Product Vault" at bounding box center [251, 111] width 137 height 9
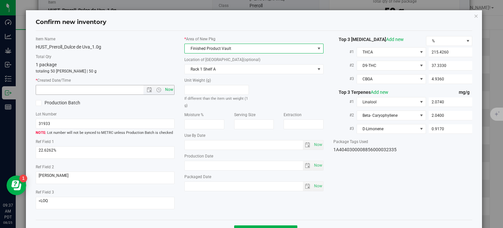
click at [169, 92] on span "Now" at bounding box center [169, 89] width 11 height 9
type input "[DATE] 9:37 AM"
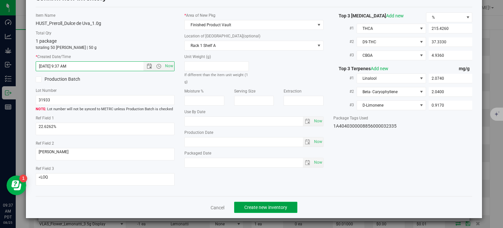
click at [244, 208] on span "Create new inventory" at bounding box center [265, 206] width 43 height 5
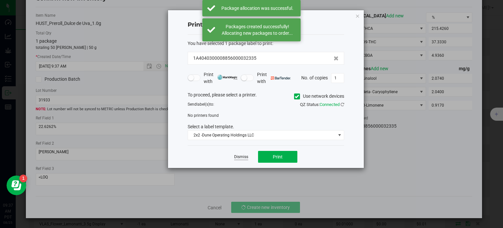
click at [237, 154] on link "Dismiss" at bounding box center [241, 157] width 14 height 6
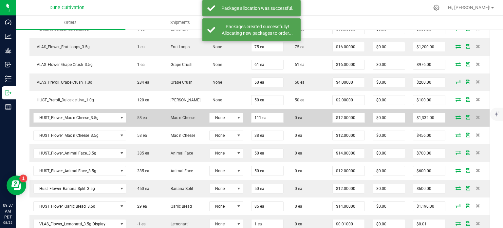
click at [455, 115] on icon at bounding box center [457, 117] width 5 height 4
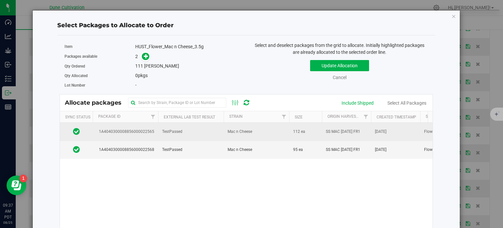
click at [119, 130] on span "1A4040300008856000022565" at bounding box center [126, 131] width 58 height 6
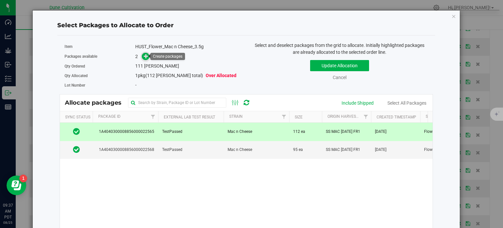
click at [145, 53] on span at bounding box center [146, 57] width 8 height 8
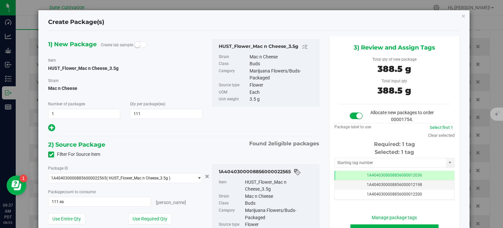
click at [359, 169] on div "Selected: 1 tag Tag 1A4040300008856000012036 1A4040300008856000012198 1A4040300…" at bounding box center [394, 174] width 120 height 52
click at [367, 174] on span "1A4040300008856000012036" at bounding box center [394, 175] width 55 height 5
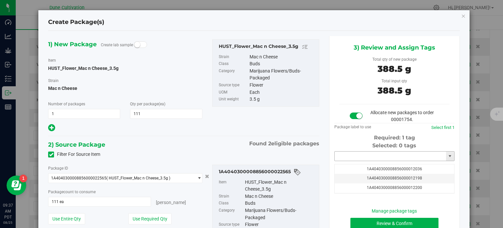
click at [368, 158] on input "text" at bounding box center [390, 155] width 111 height 9
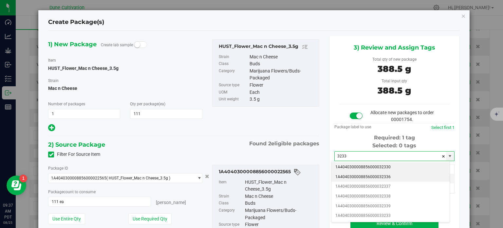
click at [373, 175] on li "1A4040300008856000032336" at bounding box center [390, 177] width 118 height 10
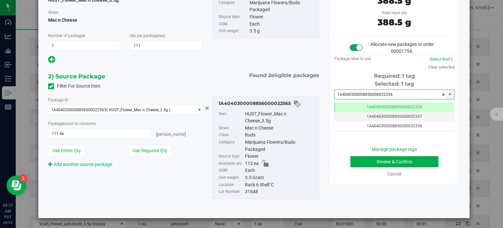
type input "1A4040300008856000032336"
click at [365, 161] on button "Review & Confirm" at bounding box center [394, 161] width 88 height 11
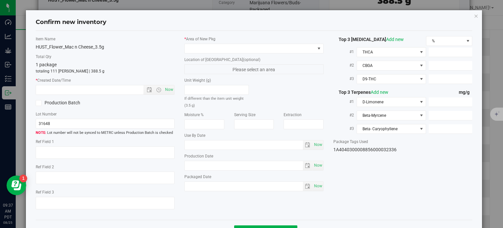
type textarea "27.4436%"
type textarea "SS MAC"
type textarea "<LOQ"
type input "305.5550"
type input "9.0070"
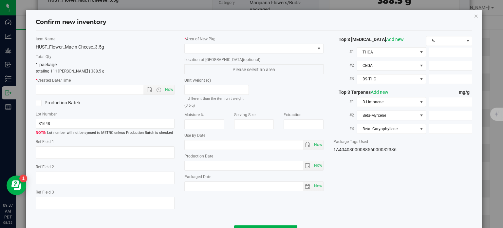
type input "6.4640"
type input "4.7220"
type input "2.5210"
type input "2.2790"
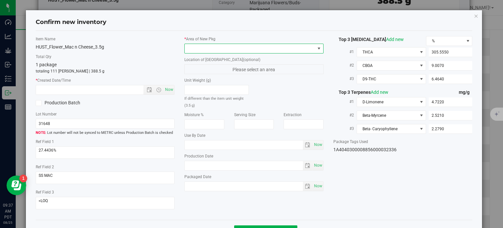
click at [258, 44] on span at bounding box center [250, 48] width 130 height 9
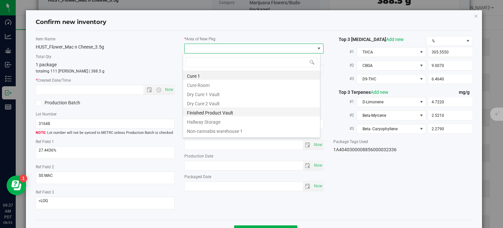
click at [219, 113] on li "Finished Product Vault" at bounding box center [251, 111] width 137 height 9
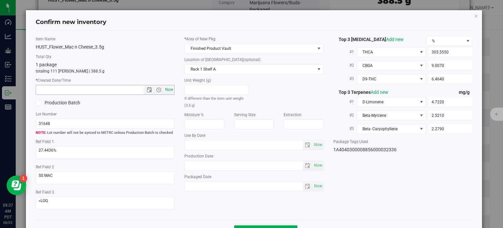
click at [171, 89] on span "Now" at bounding box center [169, 89] width 11 height 9
type input "[DATE] 9:37 AM"
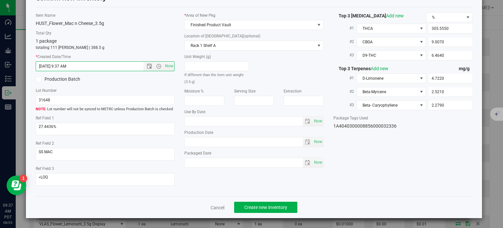
click at [258, 197] on div "Cancel Create new inventory" at bounding box center [254, 207] width 437 height 22
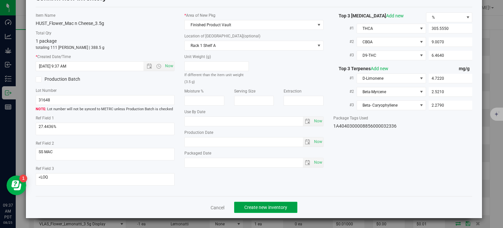
click at [261, 201] on button "Create new inventory" at bounding box center [265, 206] width 63 height 11
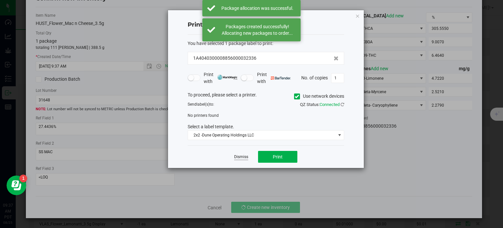
click at [246, 156] on link "Dismiss" at bounding box center [241, 157] width 14 height 6
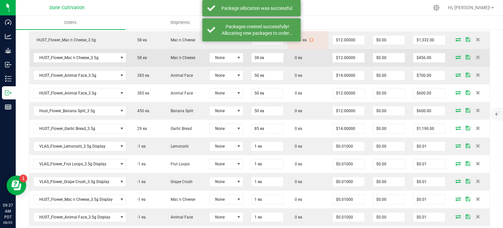
click at [455, 56] on icon at bounding box center [457, 57] width 5 height 4
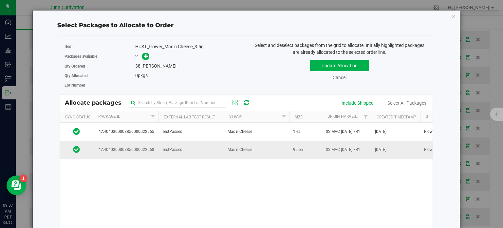
click at [142, 149] on span "1A4040300008856000022568" at bounding box center [126, 149] width 58 height 6
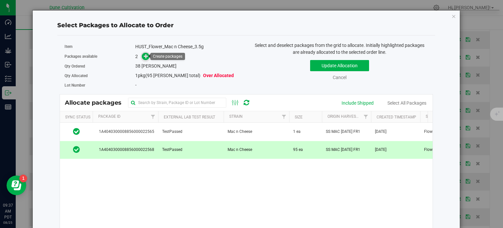
click at [146, 53] on icon at bounding box center [146, 55] width 5 height 5
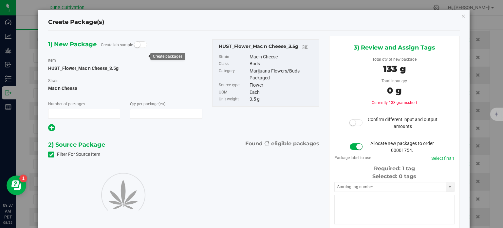
type input "1"
type input "38"
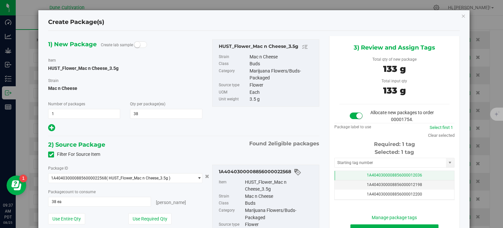
click at [367, 172] on td "1A4040300008856000012036" at bounding box center [394, 175] width 119 height 9
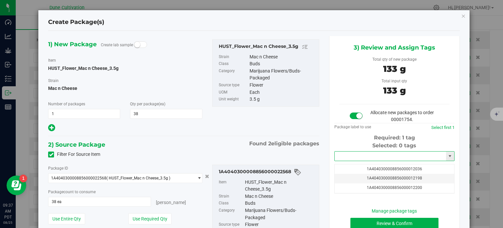
click at [371, 158] on input "text" at bounding box center [390, 155] width 111 height 9
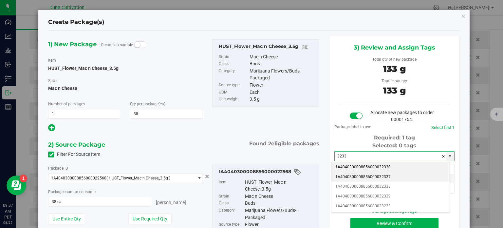
click at [383, 175] on li "1A4040300008856000032337" at bounding box center [390, 177] width 118 height 10
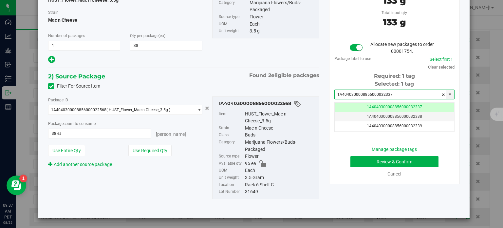
type input "1A4040300008856000032337"
click at [360, 158] on button "Review & Confirm" at bounding box center [394, 161] width 88 height 11
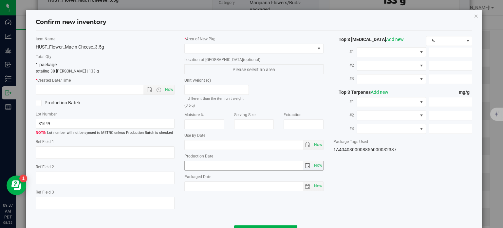
type textarea "26.7546%"
type textarea "Mac n Cheese"
type textarea "<LOQ"
type input "299.7310"
type input "9.4235"
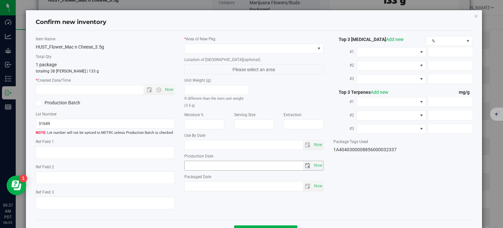
type input "4.6825"
type input "4.3430"
type input "2.1910"
type input "2.0750"
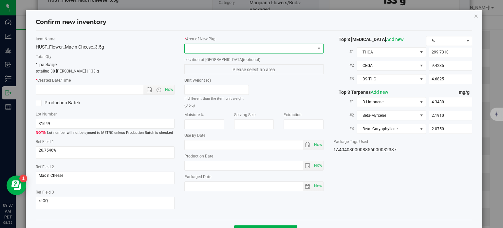
click at [232, 47] on span at bounding box center [250, 48] width 130 height 9
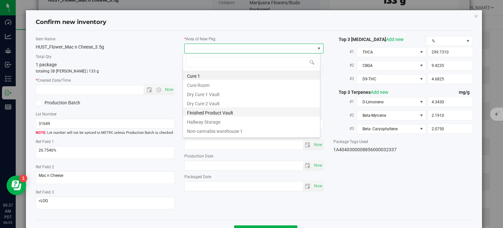
click at [211, 112] on li "Finished Product Vault" at bounding box center [251, 111] width 137 height 9
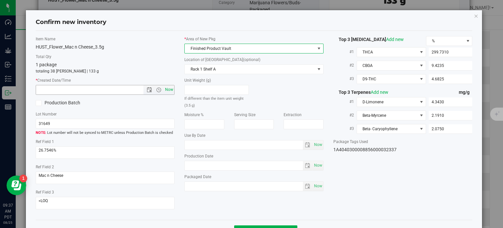
click at [169, 93] on span "Now" at bounding box center [169, 89] width 11 height 9
type input "[DATE] 9:37 AM"
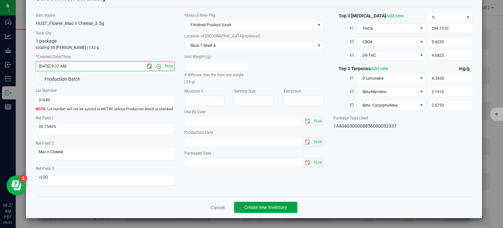
click at [254, 203] on button "Create new inventory" at bounding box center [265, 206] width 63 height 11
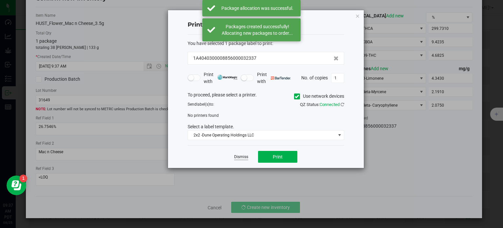
click at [244, 156] on link "Dismiss" at bounding box center [241, 157] width 14 height 6
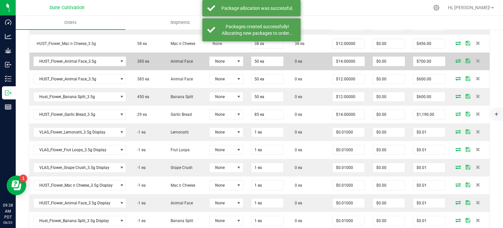
click at [455, 59] on icon at bounding box center [457, 61] width 5 height 4
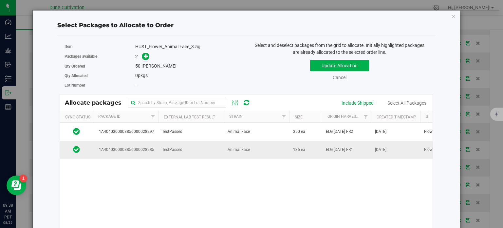
click at [145, 155] on td "1A4040300008856000028285" at bounding box center [125, 150] width 65 height 18
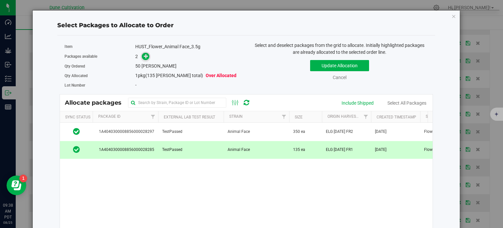
click at [145, 52] on span at bounding box center [146, 56] width 8 height 8
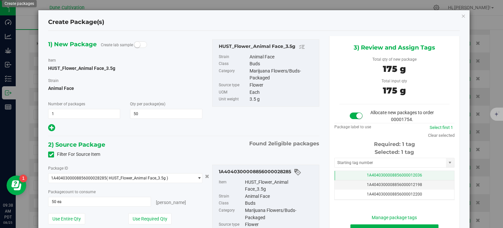
click at [370, 175] on span "1A4040300008856000012036" at bounding box center [394, 175] width 55 height 5
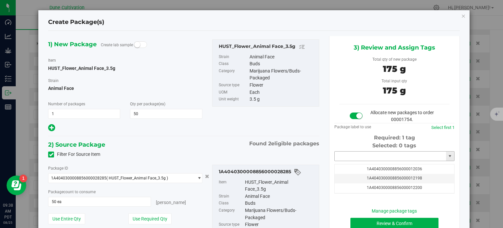
click at [369, 154] on input "text" at bounding box center [390, 155] width 111 height 9
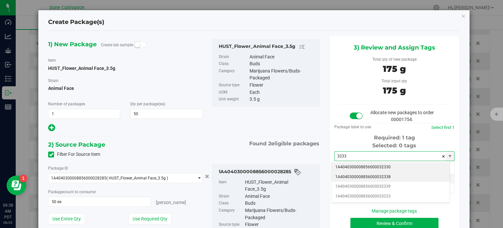
click at [382, 176] on li "1A4040300008856000032338" at bounding box center [390, 177] width 118 height 10
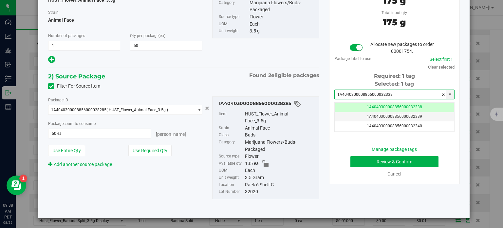
type input "1A4040300008856000032338"
click at [371, 164] on button "Review & Confirm" at bounding box center [394, 161] width 88 height 11
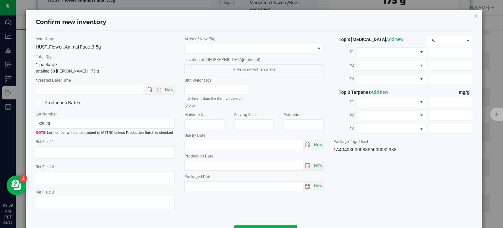
type textarea "34.7500%"
type textarea "Animal Face"
type textarea "0.0965799%"
type input "389.9320"
type input "6.5458"
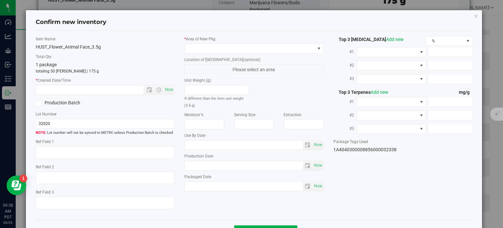
type input "5.5294"
type input "7.6710"
type input "5.6590"
type input "3.0790"
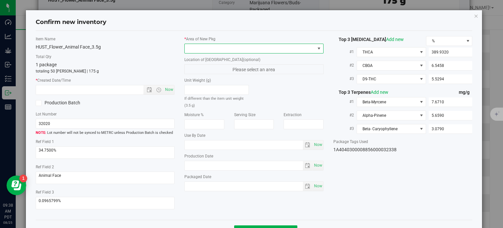
click at [242, 44] on span at bounding box center [250, 48] width 130 height 9
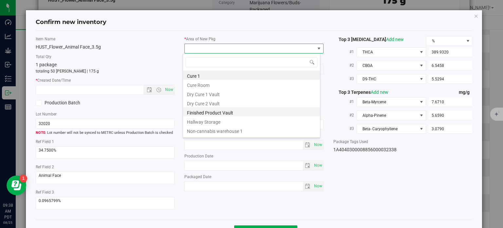
click at [221, 112] on li "Finished Product Vault" at bounding box center [251, 111] width 137 height 9
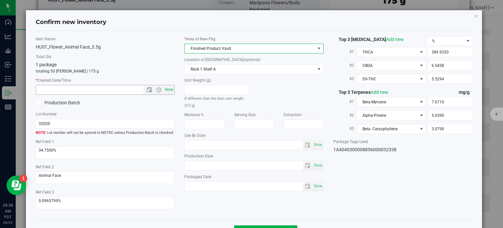
click at [169, 89] on span "Now" at bounding box center [169, 89] width 11 height 9
type input "[DATE] 9:38 AM"
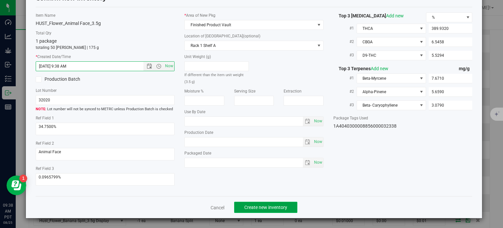
click at [253, 201] on button "Create new inventory" at bounding box center [265, 206] width 63 height 11
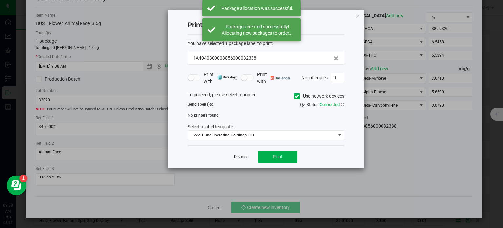
click at [246, 155] on link "Dismiss" at bounding box center [241, 157] width 14 height 6
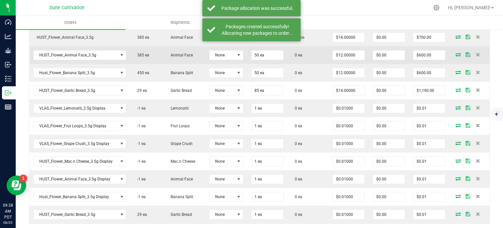
click at [455, 52] on icon at bounding box center [457, 54] width 5 height 4
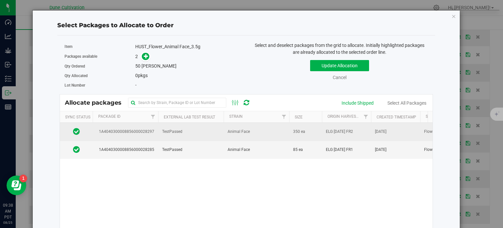
click at [156, 124] on td "1A4040300008856000028297" at bounding box center [125, 131] width 65 height 18
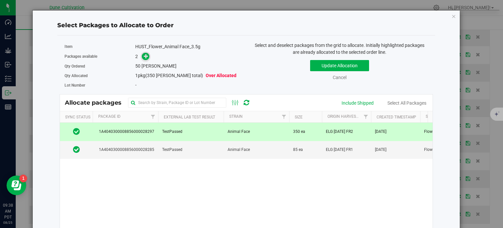
click at [144, 58] on icon at bounding box center [146, 56] width 5 height 5
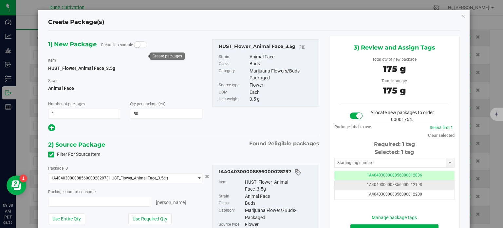
type input "50 ea"
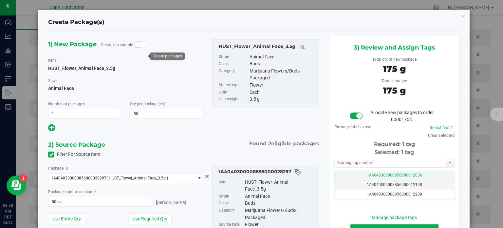
click at [344, 171] on td "1A4040300008856000012036" at bounding box center [394, 175] width 119 height 9
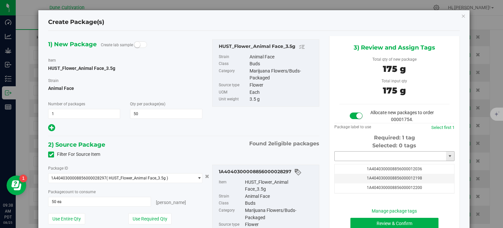
click at [356, 151] on input "text" at bounding box center [390, 155] width 111 height 9
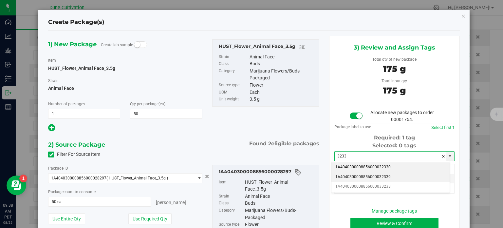
click at [369, 175] on li "1A4040300008856000032339" at bounding box center [390, 177] width 118 height 10
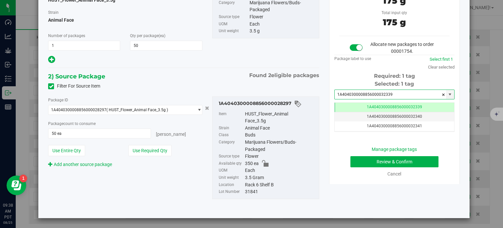
type input "1A4040300008856000032339"
click at [358, 164] on button "Review & Confirm" at bounding box center [394, 161] width 88 height 11
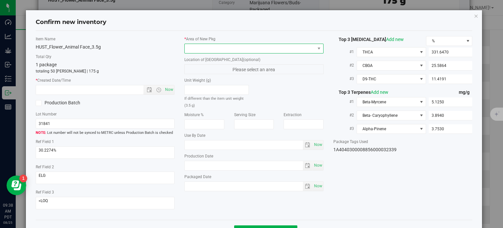
click at [229, 49] on span at bounding box center [250, 48] width 130 height 9
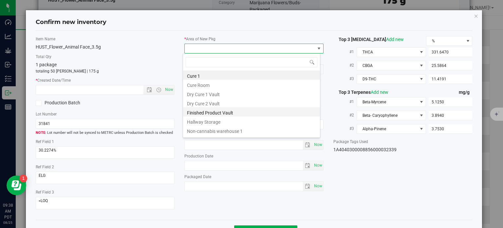
click at [213, 112] on li "Finished Product Vault" at bounding box center [251, 111] width 137 height 9
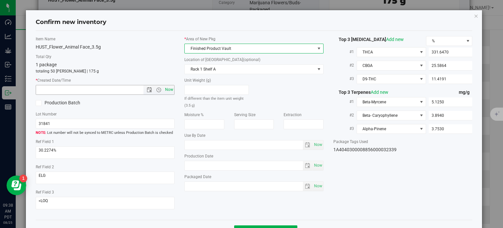
click at [172, 91] on span "Now" at bounding box center [169, 89] width 11 height 9
type input "[DATE] 9:38 AM"
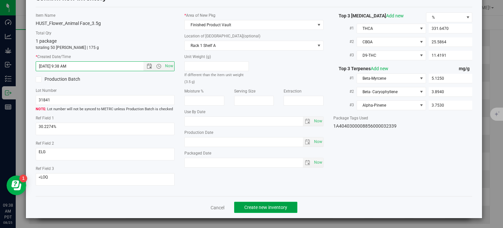
click at [247, 202] on button "Create new inventory" at bounding box center [265, 206] width 63 height 11
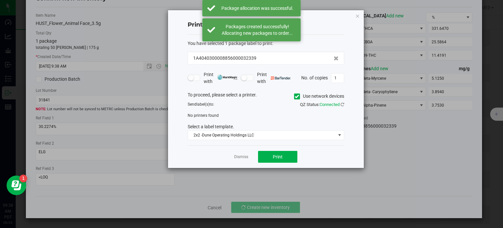
click at [241, 160] on div "Dismiss Print" at bounding box center [266, 156] width 156 height 23
click at [241, 158] on link "Dismiss" at bounding box center [241, 157] width 14 height 6
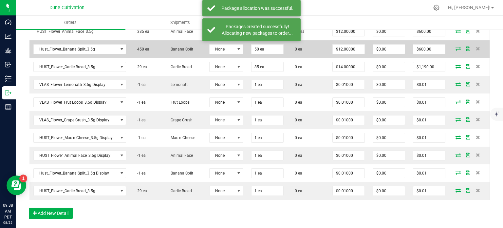
click at [455, 46] on icon at bounding box center [457, 48] width 5 height 4
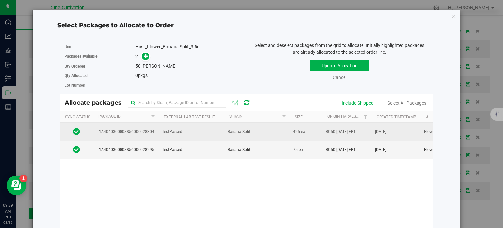
click at [130, 132] on span "1A4040300008856000028304" at bounding box center [126, 131] width 58 height 6
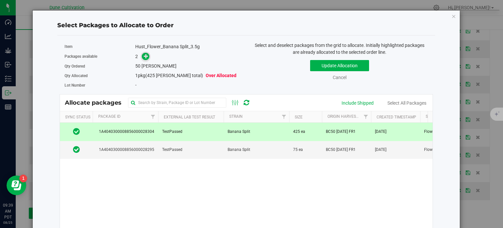
click at [147, 57] on icon at bounding box center [146, 56] width 5 height 5
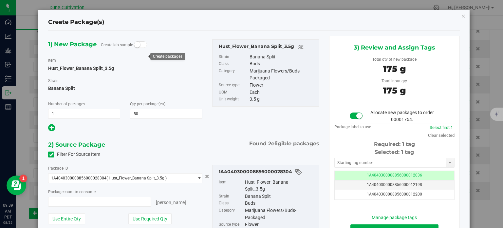
type input "50 ea"
click at [379, 175] on span "1A4040300008856000012036" at bounding box center [394, 175] width 55 height 5
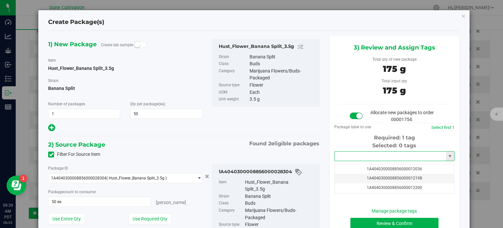
click at [367, 156] on input "text" at bounding box center [390, 155] width 111 height 9
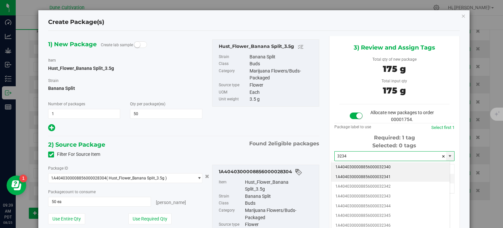
click at [400, 164] on li "1A4040300008856000032340" at bounding box center [390, 167] width 118 height 10
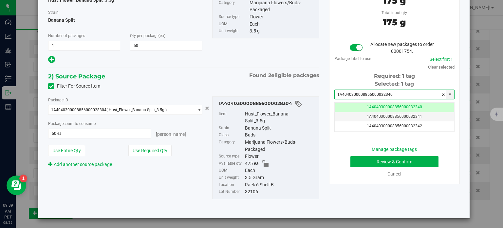
type input "1A4040300008856000032340"
click at [359, 157] on button "Review & Confirm" at bounding box center [394, 161] width 88 height 11
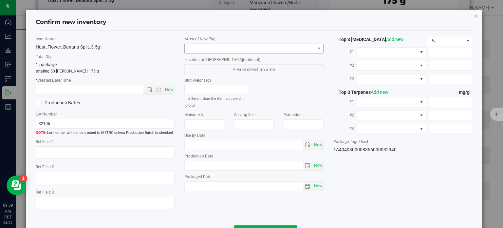
type textarea "27.3598%"
type textarea "BC50"
type textarea "<LOQ"
type input "307.5140"
type input "9.3626"
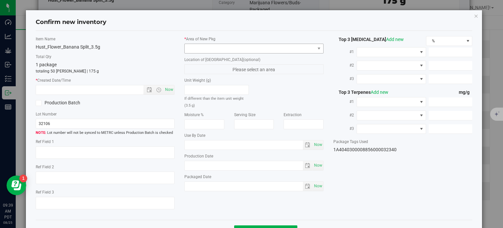
type input "3.9079"
type input "4.4660"
type input "2.7870"
type input "1.5890"
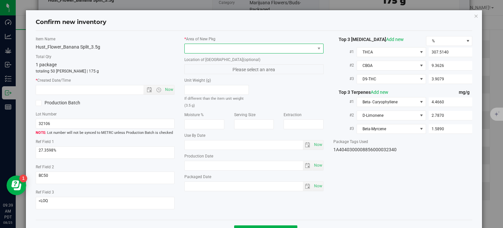
click at [227, 44] on span at bounding box center [250, 48] width 130 height 9
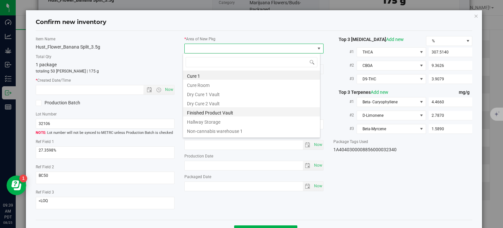
click at [204, 113] on li "Finished Product Vault" at bounding box center [251, 111] width 137 height 9
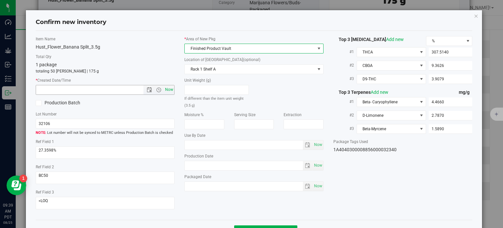
click at [168, 89] on span "Now" at bounding box center [169, 89] width 11 height 9
type input "[DATE] 9:39 AM"
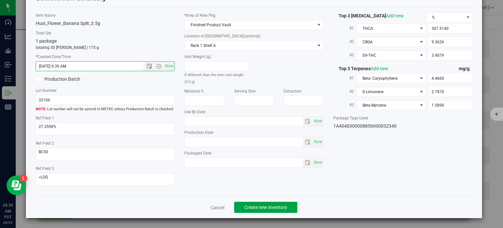
click at [257, 206] on span "Create new inventory" at bounding box center [265, 206] width 43 height 5
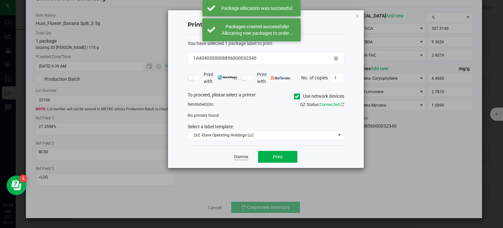
click at [241, 154] on link "Dismiss" at bounding box center [241, 157] width 14 height 6
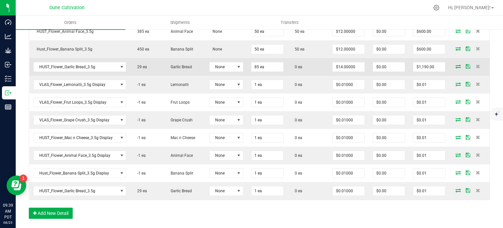
click at [455, 64] on icon at bounding box center [457, 66] width 5 height 4
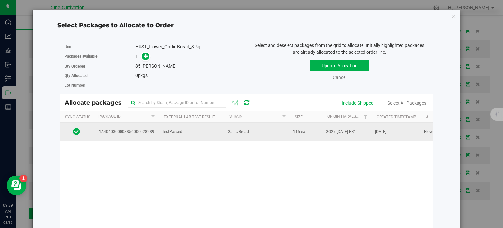
click at [143, 128] on span "1A4040300008856000028289" at bounding box center [126, 131] width 58 height 6
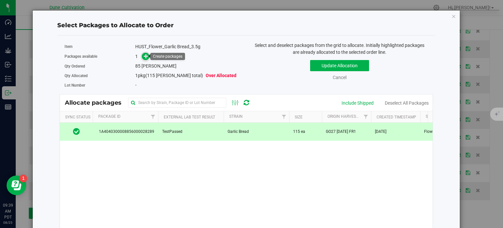
click at [145, 54] on icon at bounding box center [146, 56] width 5 height 5
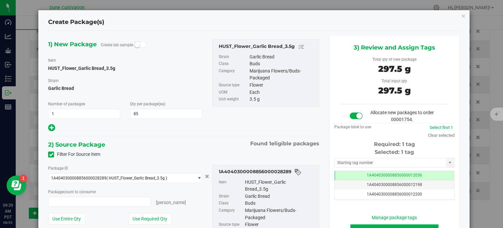
type input "85 ea"
click at [368, 174] on span "1A4040300008856000012036" at bounding box center [394, 175] width 55 height 5
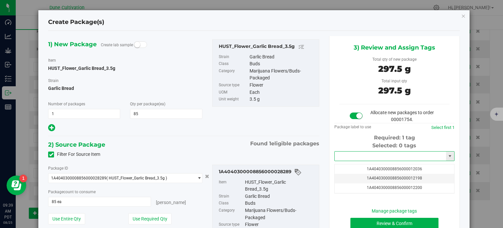
click at [343, 157] on input "text" at bounding box center [390, 155] width 111 height 9
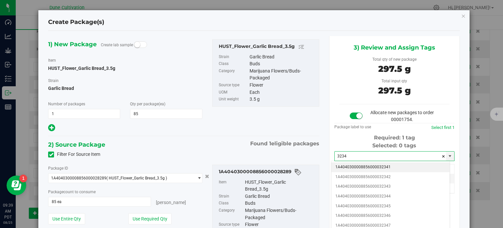
click at [371, 167] on li "1A4040300008856000032341" at bounding box center [390, 167] width 118 height 10
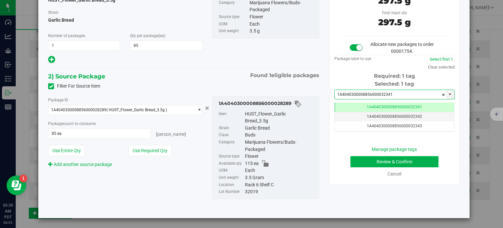
type input "1A4040300008856000032341"
click at [375, 157] on button "Review & Confirm" at bounding box center [394, 161] width 88 height 11
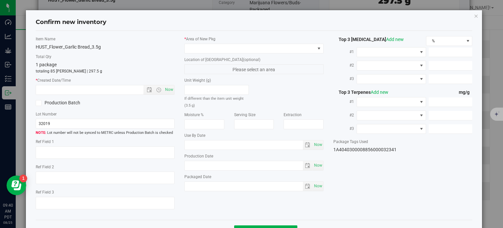
type textarea "37.7721%"
type textarea "Garlic Bread"
type textarea "0.0708099%"
type input "422.8200"
type input "19.0951"
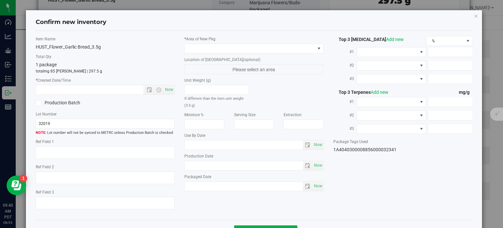
type input "6.9079"
type input "7.3380"
type input "7.2720"
type input "6.4840"
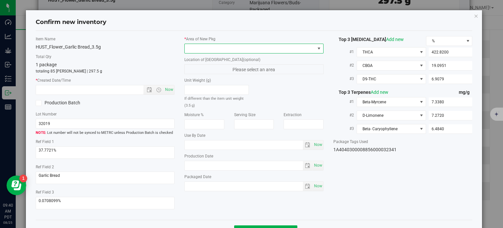
click at [246, 51] on span at bounding box center [250, 48] width 130 height 9
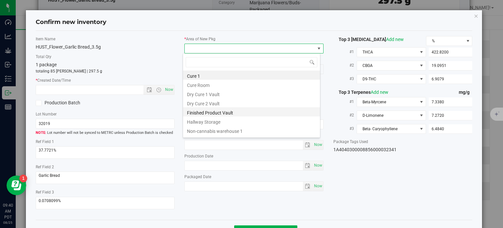
click at [222, 115] on li "Finished Product Vault" at bounding box center [251, 111] width 137 height 9
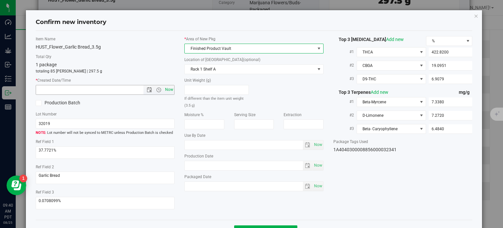
click at [165, 90] on span "Now" at bounding box center [169, 89] width 11 height 9
type input "[DATE] 9:40 AM"
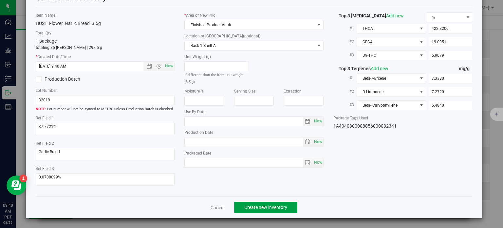
click at [267, 201] on button "Create new inventory" at bounding box center [265, 206] width 63 height 11
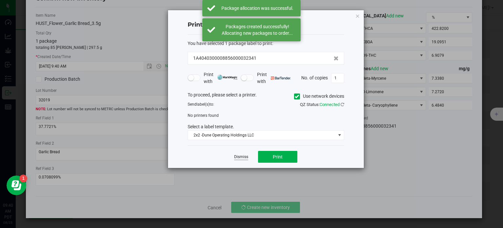
click at [242, 154] on link "Dismiss" at bounding box center [241, 157] width 14 height 6
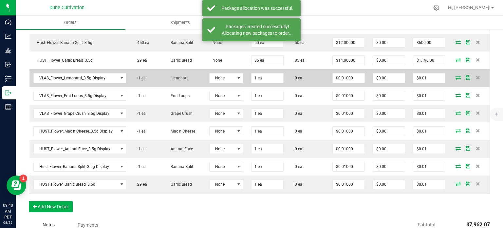
click at [455, 75] on icon at bounding box center [457, 77] width 5 height 4
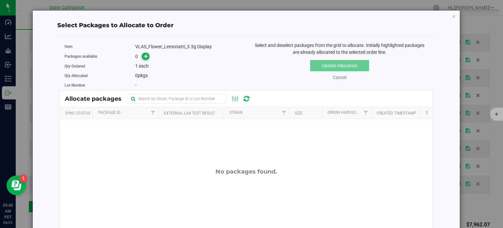
click at [145, 52] on span at bounding box center [146, 56] width 8 height 8
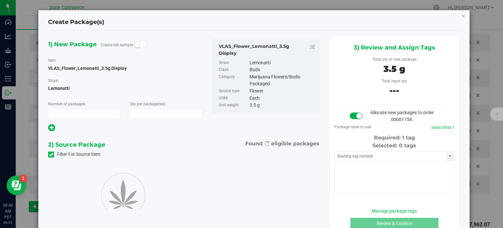
type input "1"
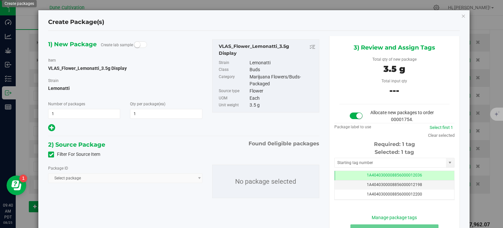
click at [50, 154] on icon at bounding box center [51, 154] width 4 height 0
click at [0, 0] on input "Filter For Source Item" at bounding box center [0, 0] width 0 height 0
click at [77, 173] on span "Select package" at bounding box center [125, 178] width 154 height 10
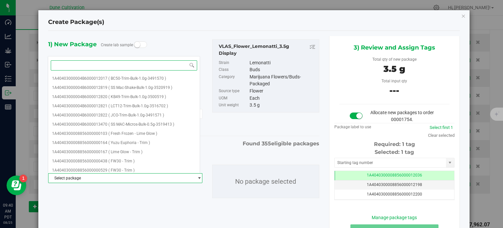
paste input "22523"
type input "22523"
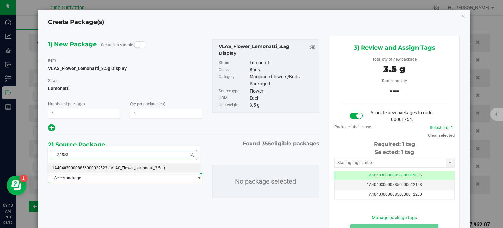
click at [94, 166] on span "1A4040300008856000022523" at bounding box center [79, 167] width 55 height 5
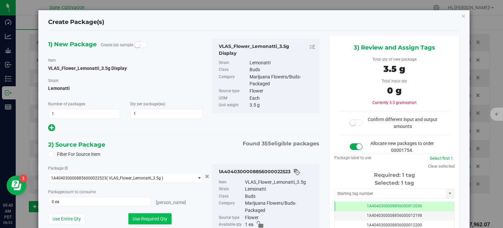
drag, startPoint x: 205, startPoint y: 175, endPoint x: 148, endPoint y: 216, distance: 70.7
click at [148, 216] on div "Package ID 1A4040300008856000022523 ( VLAS_Flower_Lemonatti_3.5g ) 1A4040300008…" at bounding box center [183, 212] width 281 height 106
click at [134, 227] on div "Package ID 1A4040300008856000022523 ( VLAS_Flower_Lemonatti_3.5g ) 1A4040300008…" at bounding box center [125, 199] width 164 height 71
click at [140, 208] on div "Package ID 1A4040300008856000022523 ( VLAS_Flower_Lemonatti_3.5g ) 1A4040300008…" at bounding box center [125, 199] width 164 height 71
click at [141, 214] on button "Use Required Qty" at bounding box center [149, 218] width 43 height 11
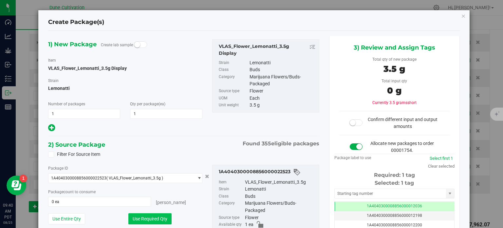
type input "1 ea"
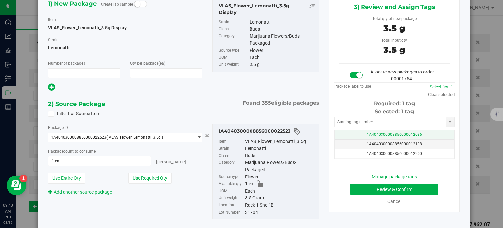
click at [335, 133] on td "1A4040300008856000012036" at bounding box center [394, 134] width 119 height 9
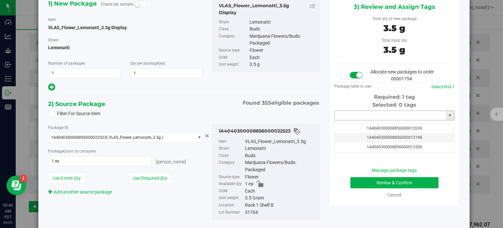
click at [352, 114] on input "text" at bounding box center [390, 115] width 111 height 9
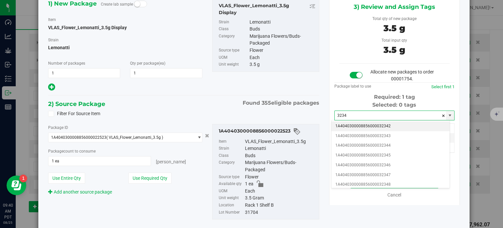
click at [366, 126] on li "1A4040300008856000032342" at bounding box center [390, 126] width 118 height 10
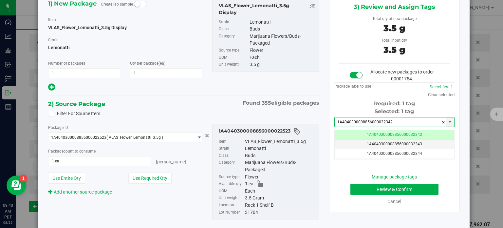
type input "1A4040300008856000032342"
click at [361, 183] on button "Review & Confirm" at bounding box center [394, 188] width 88 height 11
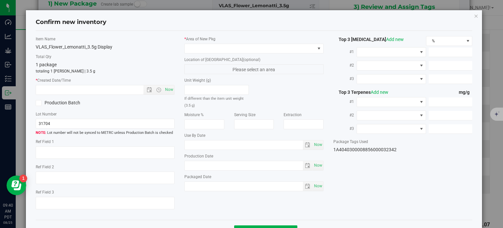
type textarea "28.3703%"
type textarea "Lemonatti"
type textarea "<LOQ"
type input "314.0200"
type input "10.3747"
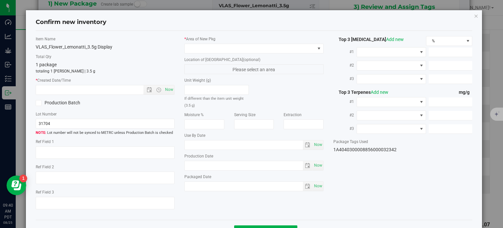
type input "8.3073"
type input "6.1380"
type input "5.1210"
type input "3.1930"
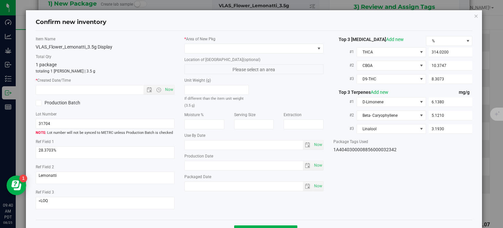
click at [270, 42] on div "* Area of [GEOGRAPHIC_DATA]" at bounding box center [253, 44] width 139 height 17
